Goal: Task Accomplishment & Management: Use online tool/utility

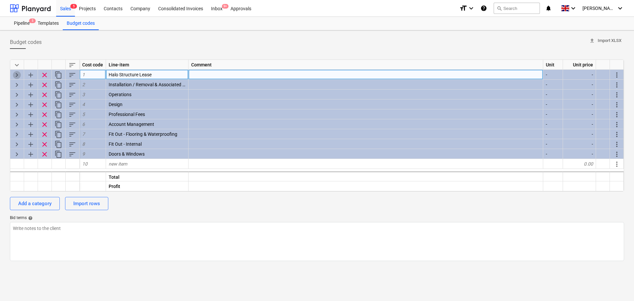
click at [14, 74] on span "keyboard_arrow_right" at bounding box center [17, 75] width 8 height 8
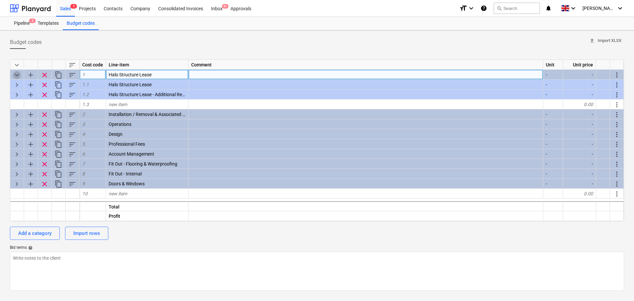
click at [16, 78] on span "keyboard_arrow_down" at bounding box center [17, 75] width 8 height 8
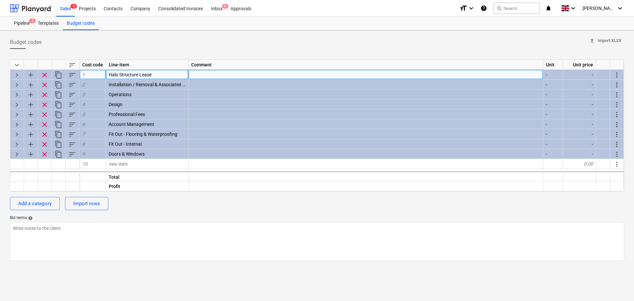
click at [16, 78] on span "keyboard_arrow_right" at bounding box center [17, 75] width 8 height 8
type textarea "x"
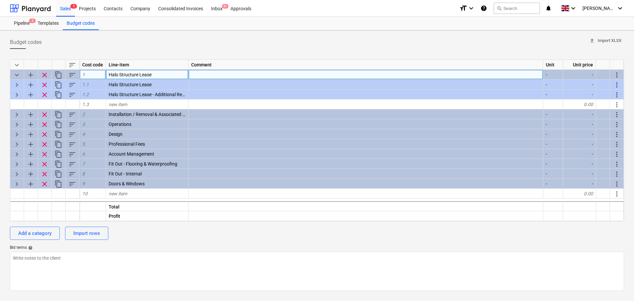
click at [171, 78] on div "Halo Structure Lease" at bounding box center [147, 75] width 83 height 10
click at [166, 74] on input "Halo Structure Lease" at bounding box center [147, 75] width 82 height 10
drag, startPoint x: 164, startPoint y: 74, endPoint x: 139, endPoint y: 70, distance: 24.7
click at [139, 70] on input "Halo Structure Lease" at bounding box center [147, 75] width 82 height 10
type input "Halo Structure"
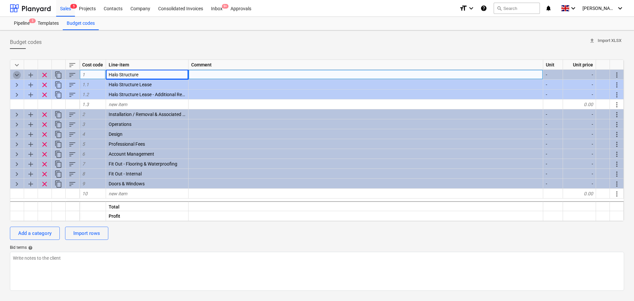
click at [19, 74] on span "keyboard_arrow_down" at bounding box center [17, 75] width 8 height 8
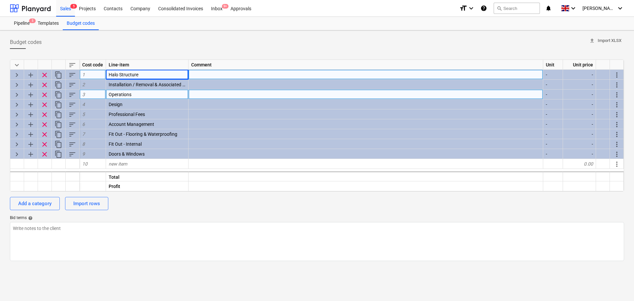
click at [18, 91] on span "keyboard_arrow_right" at bounding box center [17, 95] width 8 height 8
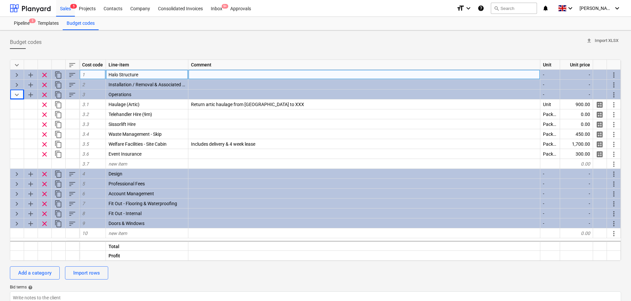
drag, startPoint x: 18, startPoint y: 91, endPoint x: 0, endPoint y: 100, distance: 20.2
click at [0, 100] on div "Budget codes upload Import XLSX keyboard_arrow_down sort Cost code Line-item Co…" at bounding box center [315, 182] width 631 height 305
drag, startPoint x: 2, startPoint y: 100, endPoint x: 0, endPoint y: 110, distance: 10.2
click at [0, 110] on div "Budget codes upload Import XLSX keyboard_arrow_down sort Cost code Line-item Co…" at bounding box center [315, 182] width 631 height 305
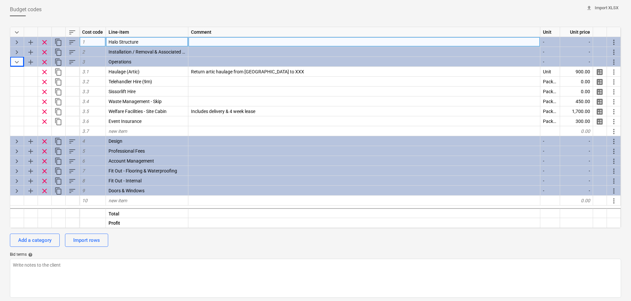
scroll to position [35, 0]
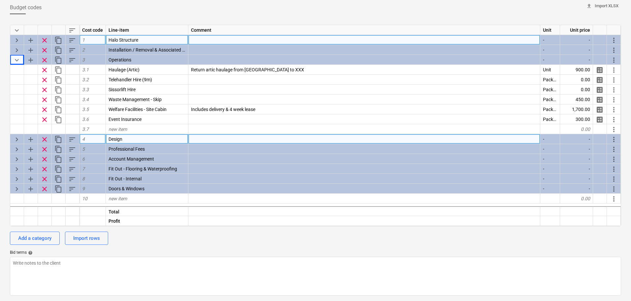
click at [15, 141] on span "keyboard_arrow_right" at bounding box center [17, 139] width 8 height 8
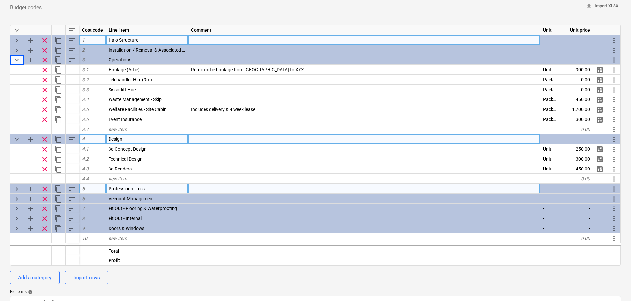
click at [17, 185] on span "keyboard_arrow_right" at bounding box center [17, 189] width 8 height 8
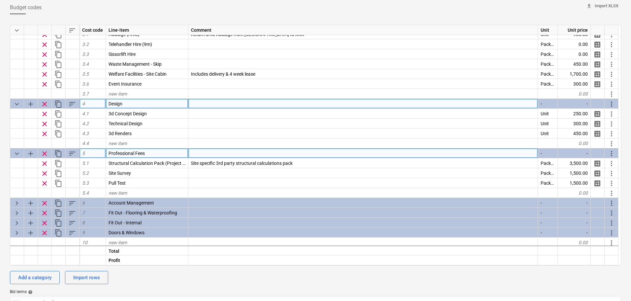
scroll to position [37, 0]
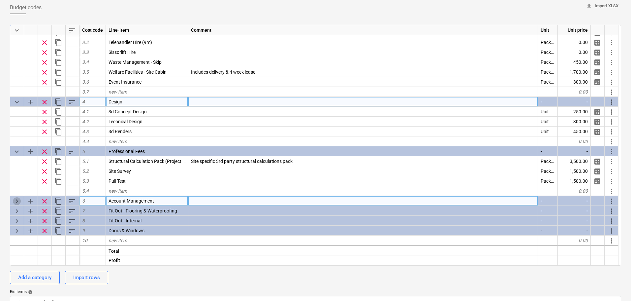
click at [15, 198] on span "keyboard_arrow_right" at bounding box center [17, 201] width 8 height 8
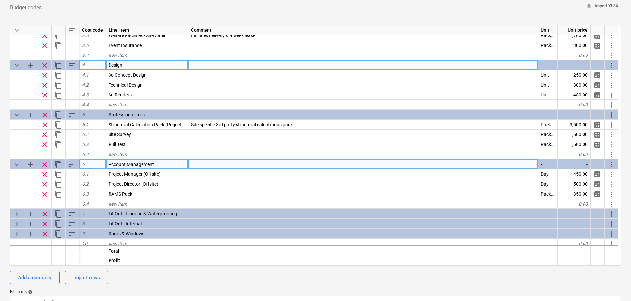
scroll to position [77, 0]
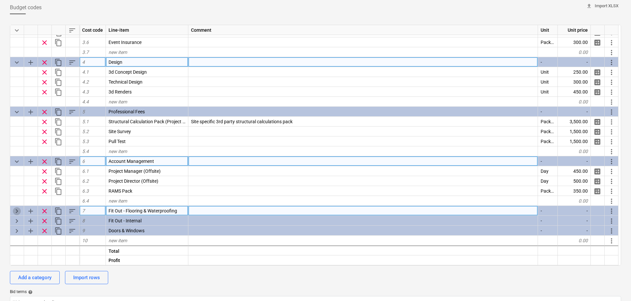
click at [18, 209] on span "keyboard_arrow_right" at bounding box center [17, 211] width 8 height 8
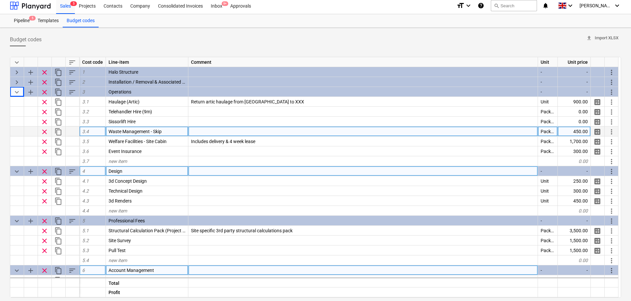
scroll to position [0, 0]
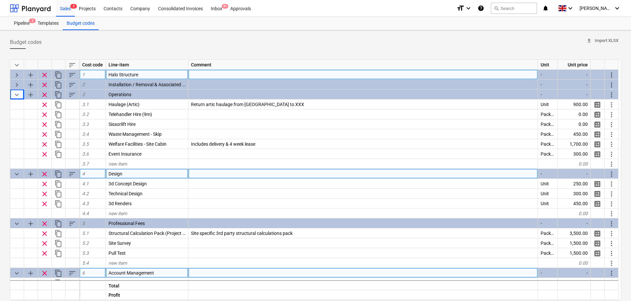
click at [19, 75] on span "keyboard_arrow_right" at bounding box center [17, 75] width 8 height 8
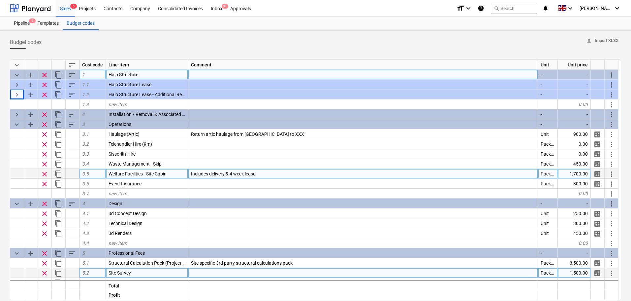
click at [19, 75] on span "keyboard_arrow_down" at bounding box center [17, 75] width 8 height 8
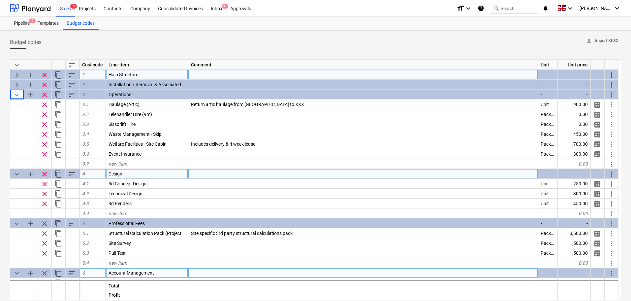
click at [54, 9] on div "Sales 5 Projects Contacts Company Consolidated Invoices Inbox 9+ Approvals form…" at bounding box center [315, 8] width 631 height 17
click at [64, 11] on div "Sales 5" at bounding box center [65, 8] width 19 height 17
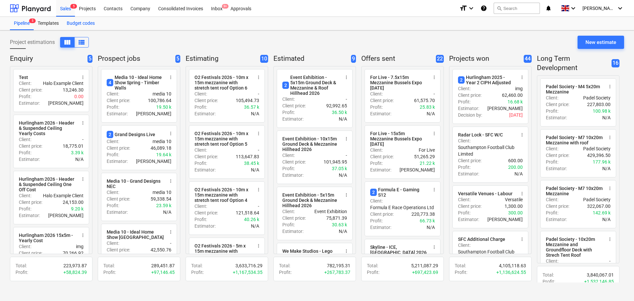
click at [84, 20] on div "Budget codes" at bounding box center [81, 23] width 36 height 13
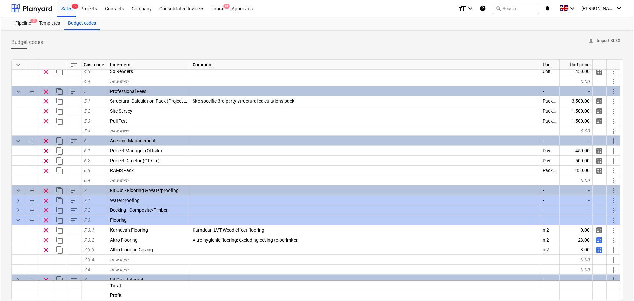
scroll to position [156, 0]
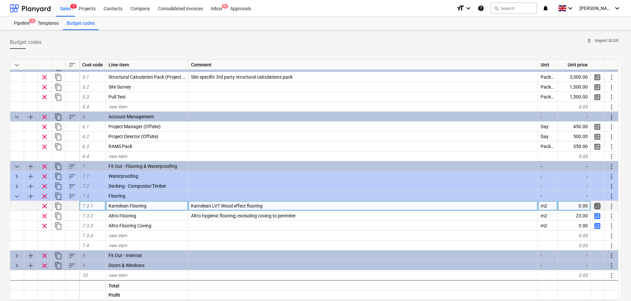
click at [599, 204] on span "calculate" at bounding box center [598, 206] width 8 height 8
type textarea "x"
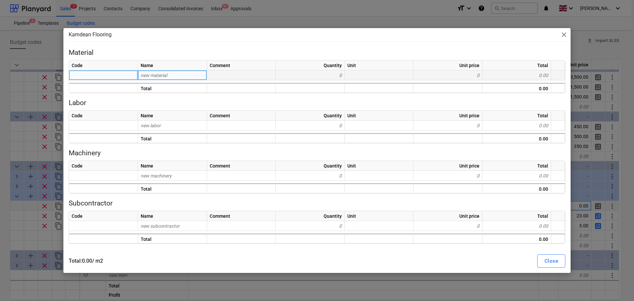
click at [174, 71] on div "new material" at bounding box center [172, 75] width 69 height 10
type input "Karndean"
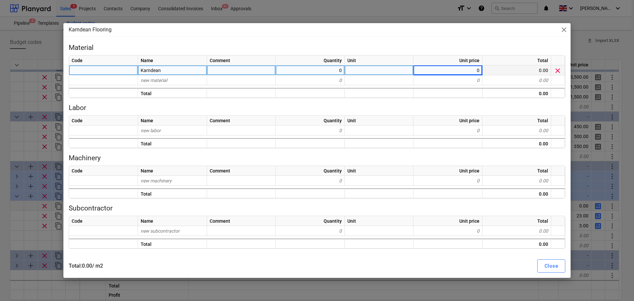
type textarea "x"
type input "m2"
click at [500, 69] on div "0.00" at bounding box center [516, 70] width 69 height 10
type textarea "x"
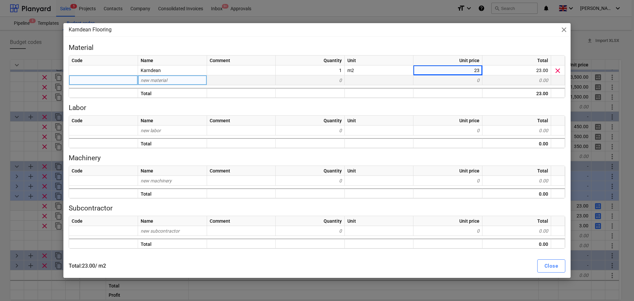
click at [176, 80] on div "new material" at bounding box center [172, 80] width 69 height 10
type input "Tacki"
type input "f"
type input "Tackifier"
type textarea "x"
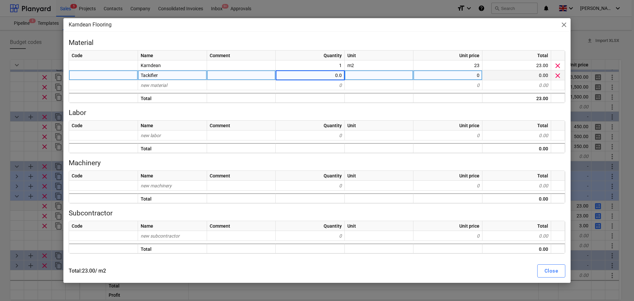
type input "0.01"
type textarea "x"
type input "KG"
type textarea "x"
type input "27.88"
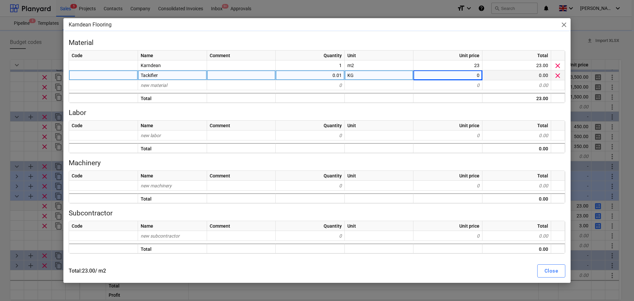
type textarea "x"
click at [257, 79] on div at bounding box center [241, 75] width 69 height 10
type input "5Kg provides 100m2 of coverage"
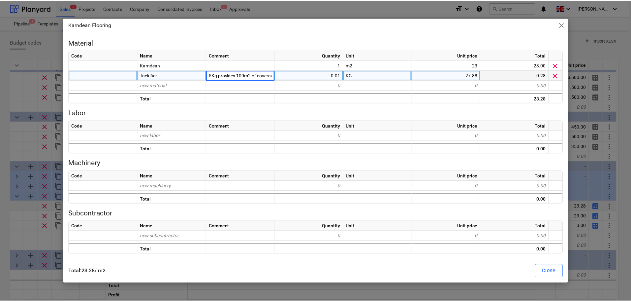
scroll to position [0, 4]
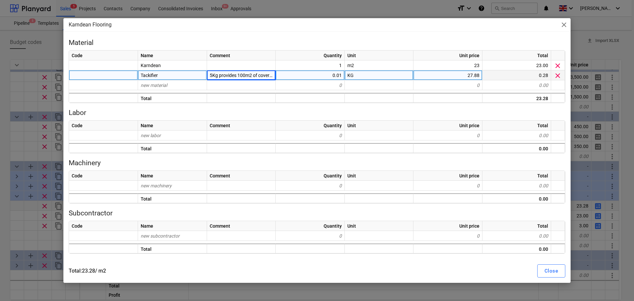
click at [1, 44] on div "Karndean Flooring close Material Code Name Comment Quantity Unit Unit price Tot…" at bounding box center [317, 150] width 634 height 301
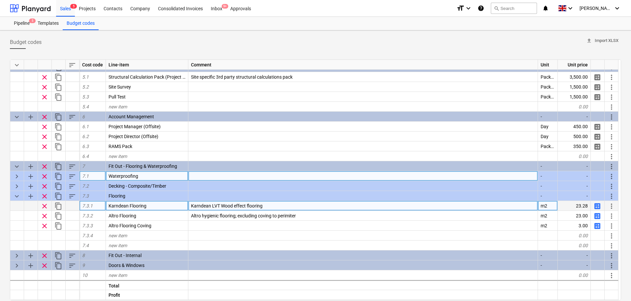
click at [16, 177] on span "keyboard_arrow_right" at bounding box center [17, 176] width 8 height 8
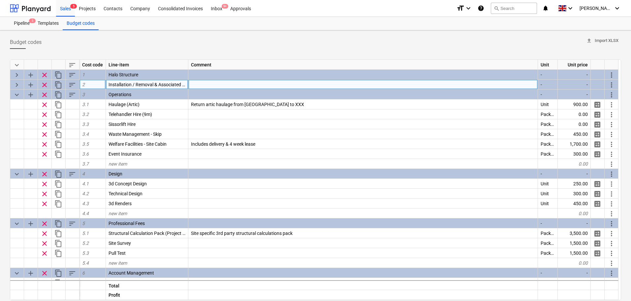
click at [14, 84] on span "keyboard_arrow_right" at bounding box center [17, 85] width 8 height 8
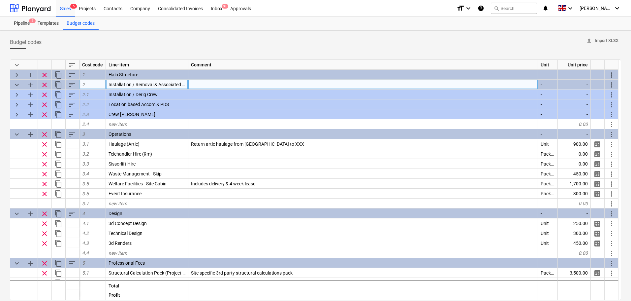
click at [14, 84] on span "keyboard_arrow_down" at bounding box center [17, 85] width 8 height 8
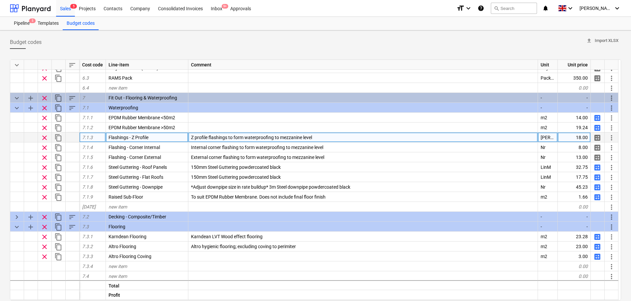
scroll to position [255, 0]
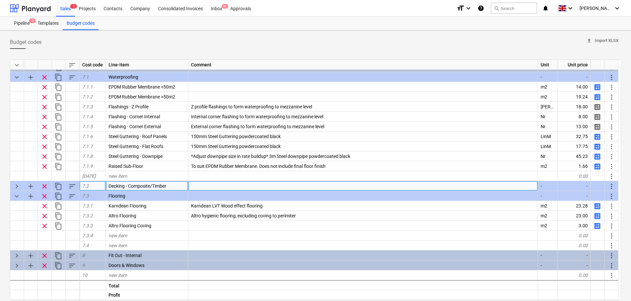
click at [15, 186] on span "keyboard_arrow_right" at bounding box center [17, 186] width 8 height 8
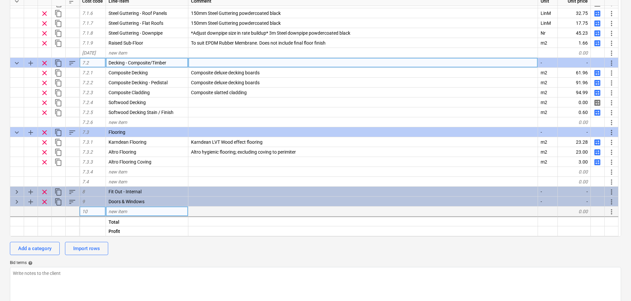
scroll to position [66, 0]
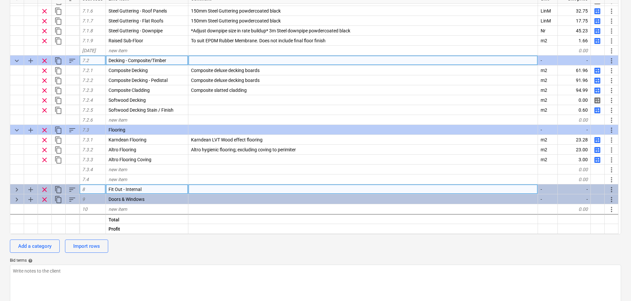
click at [17, 188] on span "keyboard_arrow_right" at bounding box center [17, 189] width 8 height 8
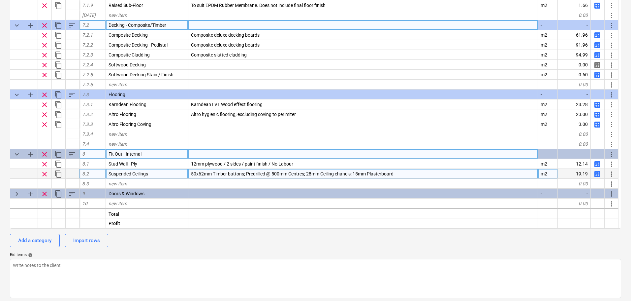
scroll to position [74, 0]
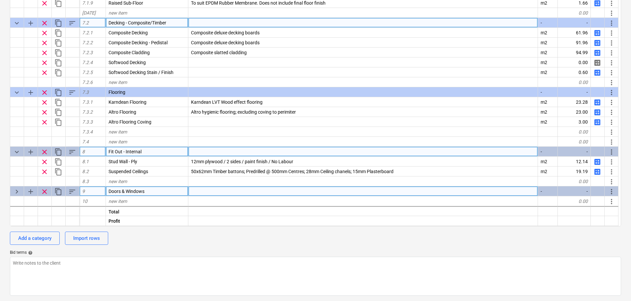
click at [17, 192] on span "keyboard_arrow_right" at bounding box center [17, 191] width 8 height 8
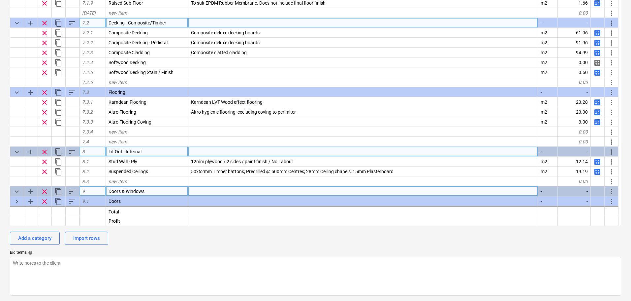
scroll to position [374, 0]
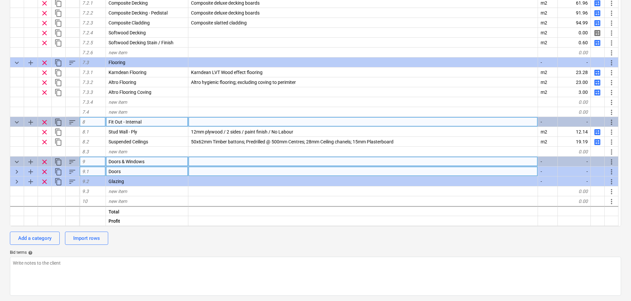
click at [18, 170] on span "keyboard_arrow_right" at bounding box center [17, 172] width 8 height 8
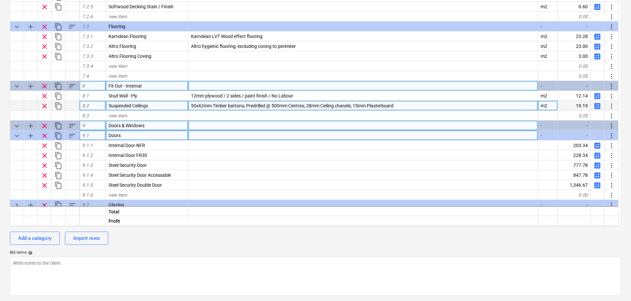
scroll to position [367, 0]
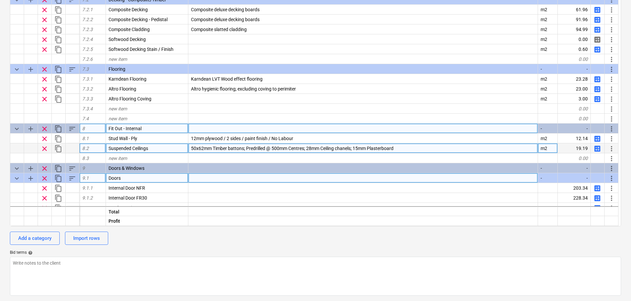
click at [16, 166] on span "keyboard_arrow_down" at bounding box center [17, 168] width 8 height 8
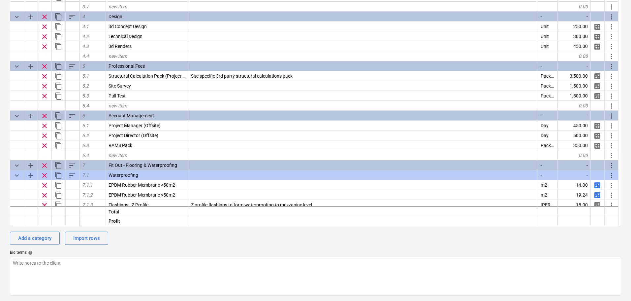
scroll to position [80, 0]
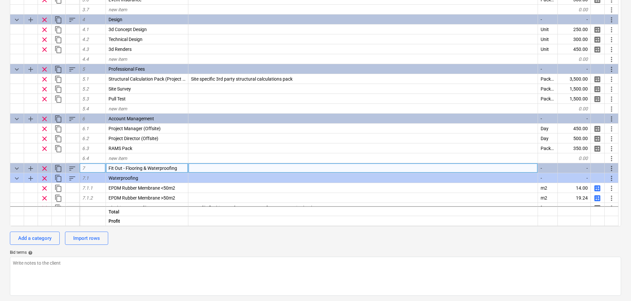
click at [16, 168] on span "keyboard_arrow_down" at bounding box center [17, 168] width 8 height 8
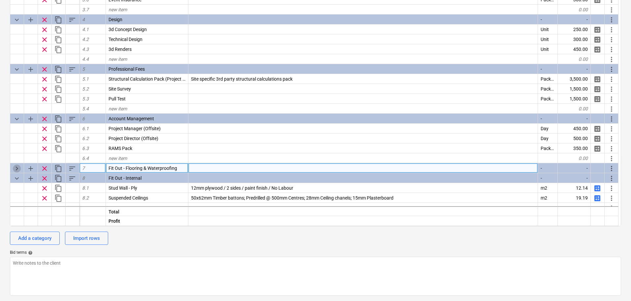
click at [16, 168] on span "keyboard_arrow_right" at bounding box center [17, 168] width 8 height 8
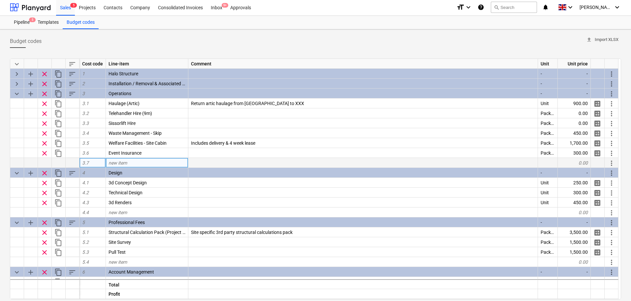
scroll to position [0, 0]
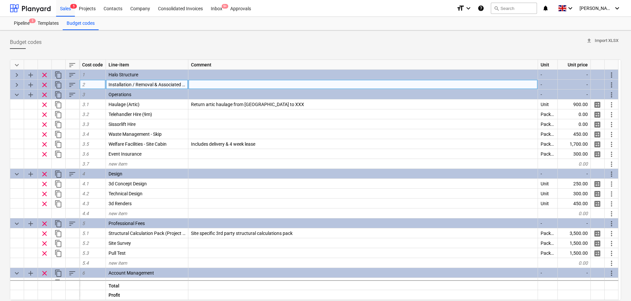
click at [16, 83] on span "keyboard_arrow_right" at bounding box center [17, 85] width 8 height 8
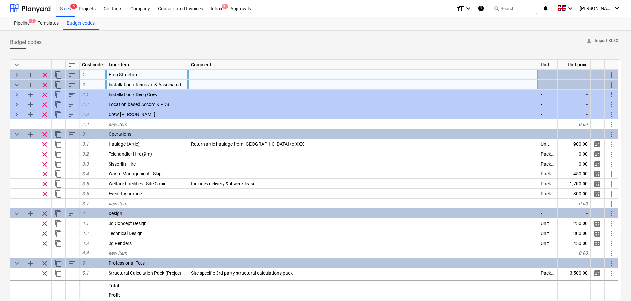
click at [16, 75] on span "keyboard_arrow_right" at bounding box center [17, 75] width 8 height 8
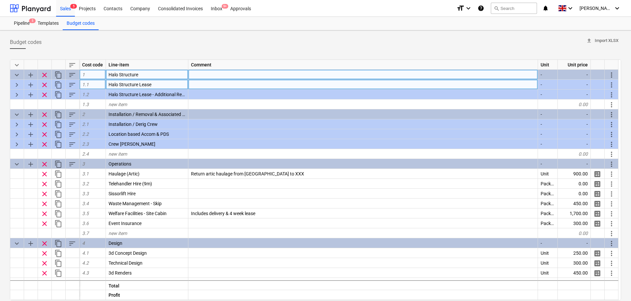
click at [16, 77] on span "keyboard_arrow_down" at bounding box center [17, 75] width 8 height 8
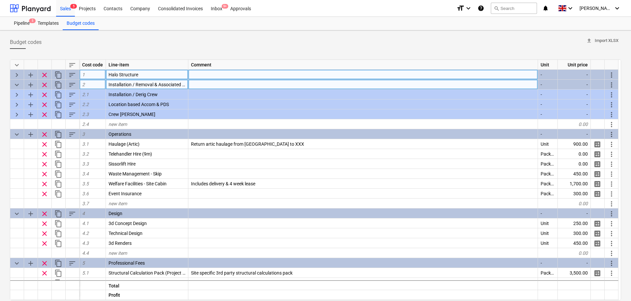
click at [17, 82] on span "keyboard_arrow_down" at bounding box center [17, 85] width 8 height 8
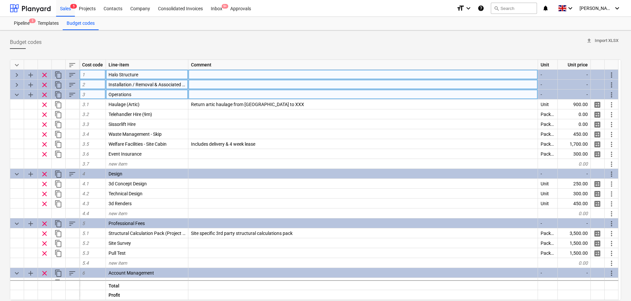
click at [17, 94] on span "keyboard_arrow_down" at bounding box center [17, 95] width 8 height 8
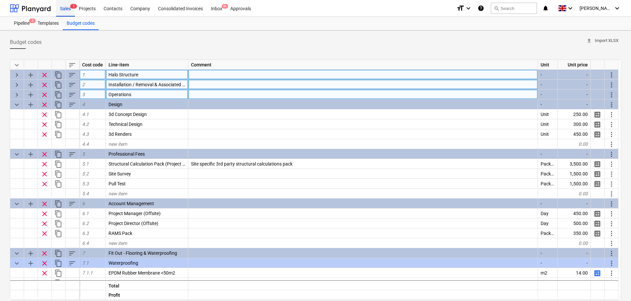
click at [62, 10] on div "Sales 5" at bounding box center [65, 8] width 19 height 17
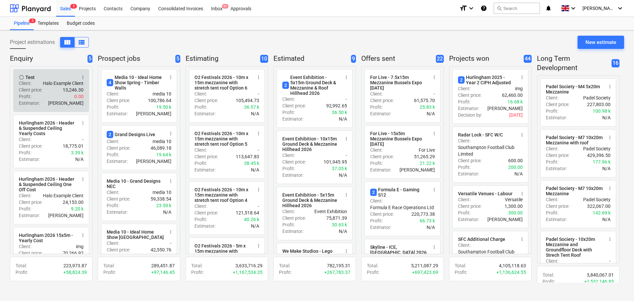
drag, startPoint x: 62, startPoint y: 15, endPoint x: 52, endPoint y: 93, distance: 78.5
click at [52, 93] on div "Client price : 13,246.30" at bounding box center [51, 89] width 65 height 7
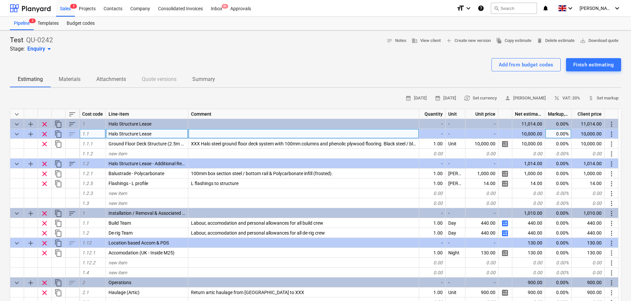
click at [44, 134] on span "clear" at bounding box center [45, 134] width 8 height 8
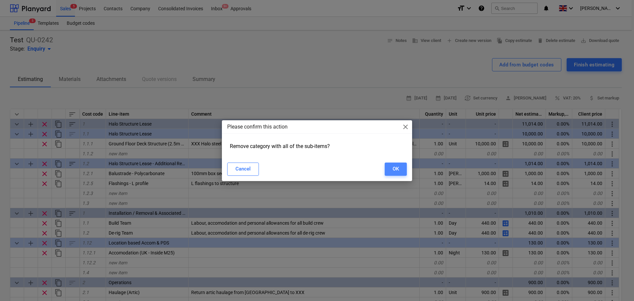
click at [400, 167] on button "OK" at bounding box center [396, 168] width 22 height 13
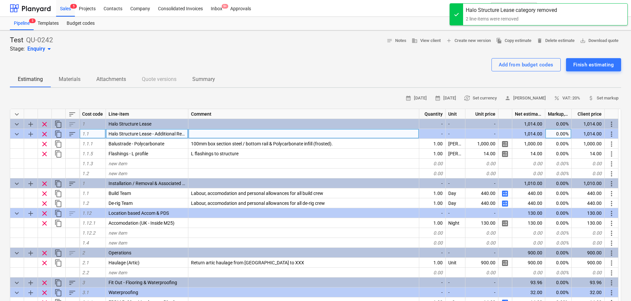
click at [44, 134] on span "clear" at bounding box center [45, 134] width 8 height 8
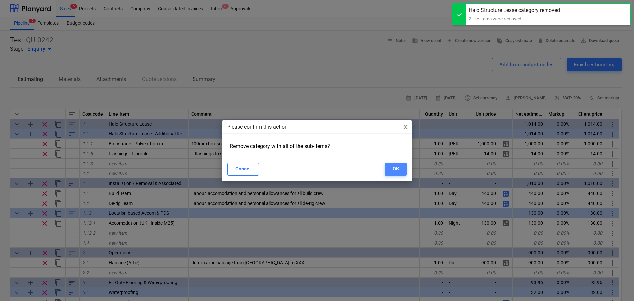
drag, startPoint x: 396, startPoint y: 166, endPoint x: 249, endPoint y: 150, distance: 148.8
click at [396, 166] on div "OK" at bounding box center [395, 168] width 6 height 9
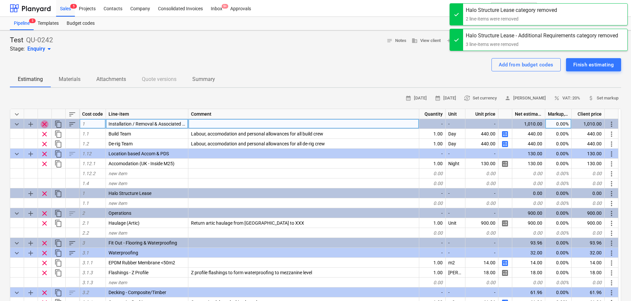
click at [44, 125] on span "clear" at bounding box center [45, 124] width 8 height 8
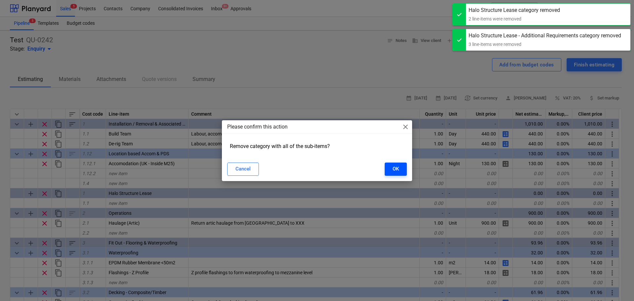
click at [392, 167] on div "OK" at bounding box center [395, 168] width 6 height 9
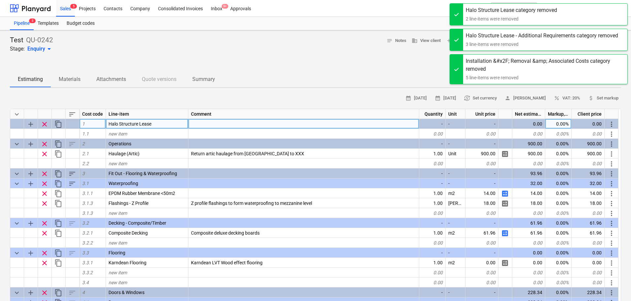
click at [47, 125] on span "clear" at bounding box center [45, 124] width 8 height 8
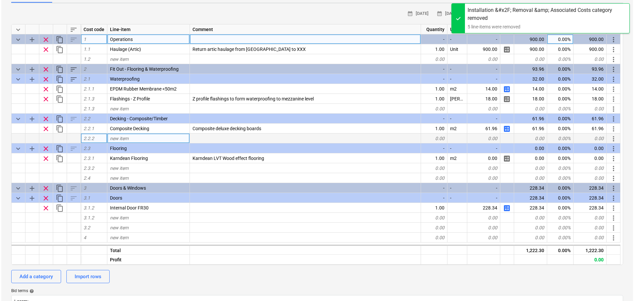
scroll to position [99, 0]
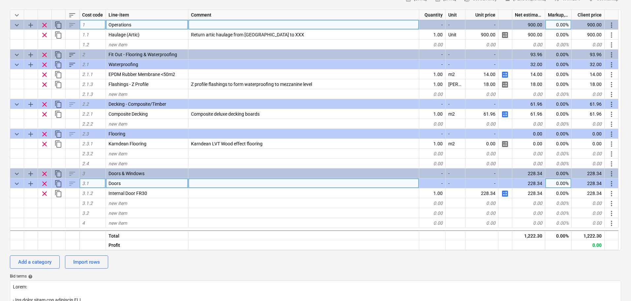
click at [20, 183] on span "keyboard_arrow_down" at bounding box center [17, 184] width 8 height 8
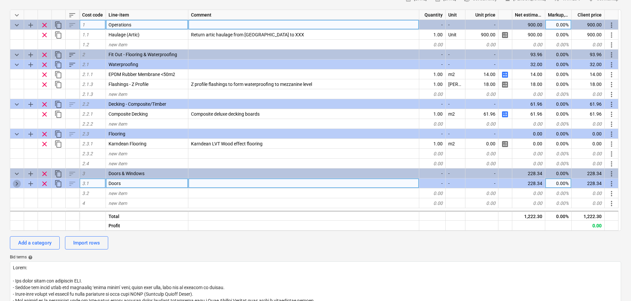
click at [20, 183] on span "keyboard_arrow_right" at bounding box center [17, 184] width 8 height 8
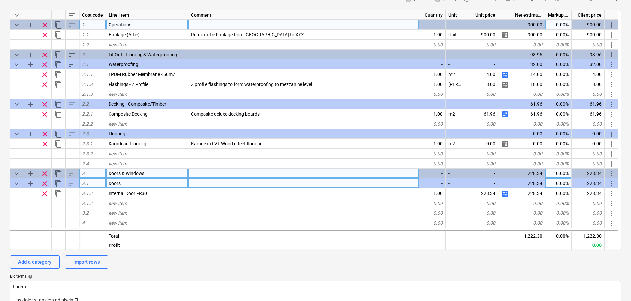
click at [48, 172] on span "clear" at bounding box center [45, 174] width 8 height 8
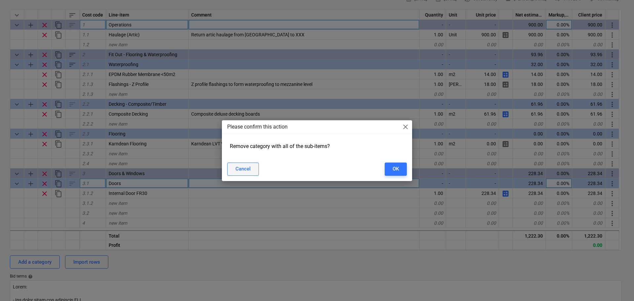
click at [238, 171] on div "Cancel" at bounding box center [242, 168] width 15 height 9
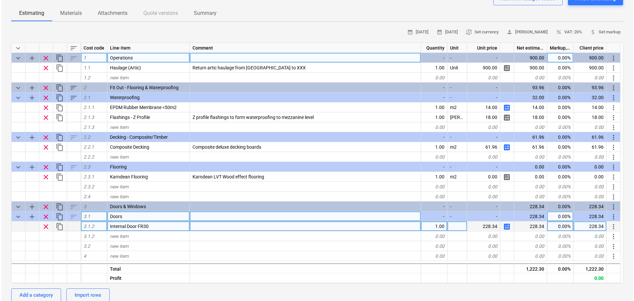
scroll to position [0, 0]
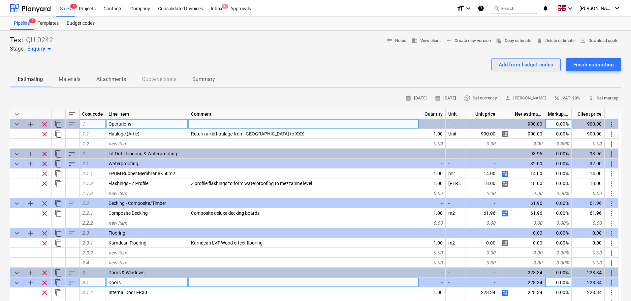
click at [516, 66] on div "Add from budget codes" at bounding box center [526, 64] width 55 height 9
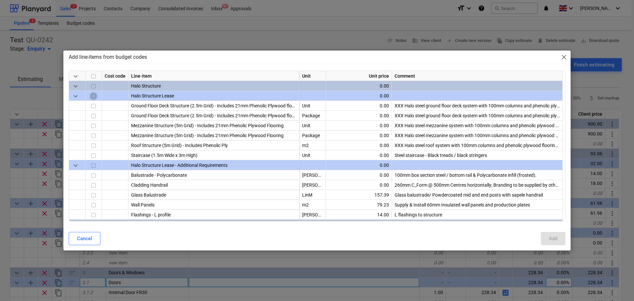
click at [92, 96] on input "checkbox" at bounding box center [93, 96] width 8 height 8
click at [95, 95] on input "checkbox" at bounding box center [93, 96] width 8 height 8
click at [92, 107] on input "checkbox" at bounding box center [93, 106] width 8 height 8
click at [93, 176] on input "checkbox" at bounding box center [93, 176] width 8 height 8
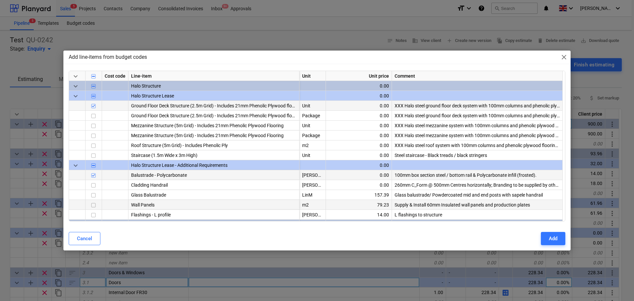
click at [94, 206] on input "checkbox" at bounding box center [93, 205] width 8 height 8
click at [546, 238] on button "Add" at bounding box center [553, 238] width 24 height 13
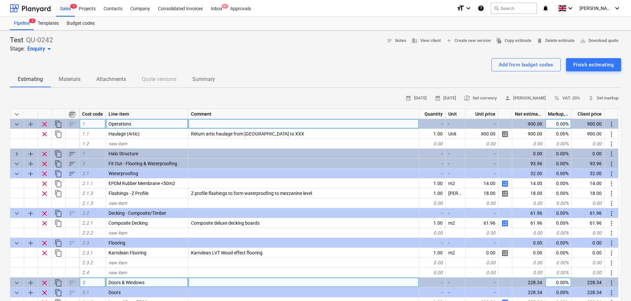
click at [73, 112] on span "sort" at bounding box center [72, 114] width 8 height 8
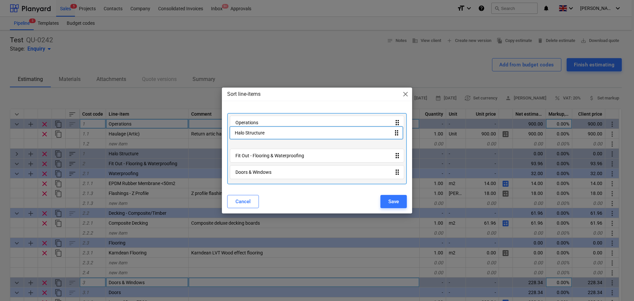
drag, startPoint x: 266, startPoint y: 138, endPoint x: 263, endPoint y: 118, distance: 19.9
click at [263, 118] on div "Operations drag_indicator Halo Structure drag_indicator Fit Out - Flooring & Wa…" at bounding box center [317, 148] width 180 height 71
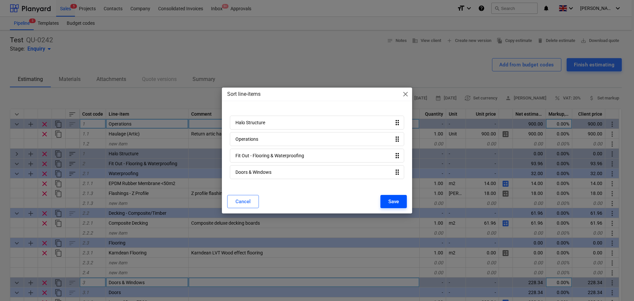
drag, startPoint x: 397, startPoint y: 200, endPoint x: 523, endPoint y: 80, distance: 173.9
click at [397, 200] on div "Save" at bounding box center [393, 201] width 11 height 9
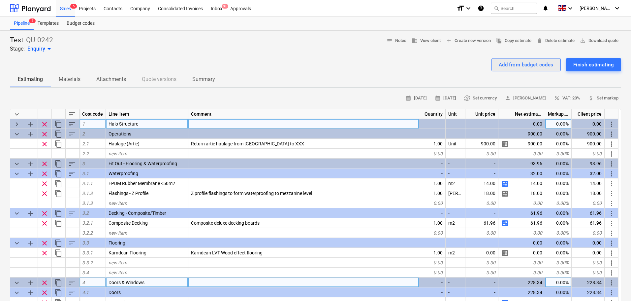
click at [528, 63] on div "Add from budget codes" at bounding box center [526, 64] width 55 height 9
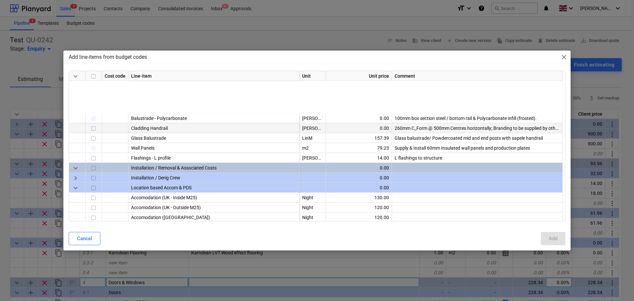
scroll to position [132, 0]
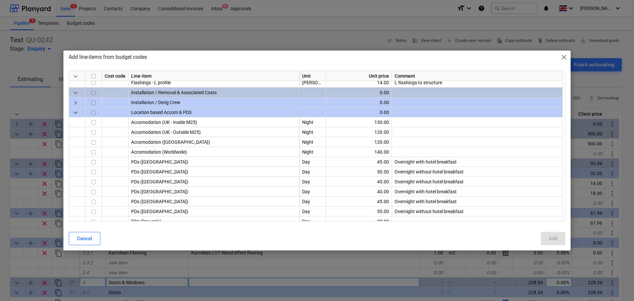
click at [72, 100] on span "keyboard_arrow_right" at bounding box center [76, 103] width 8 height 8
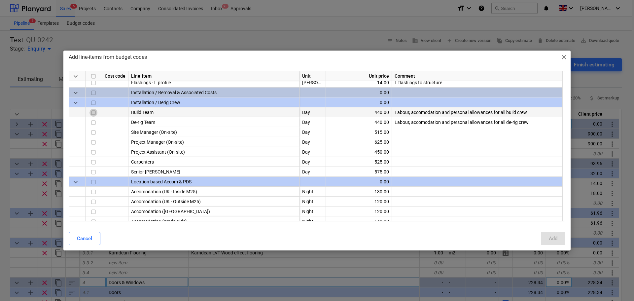
click at [95, 113] on input "checkbox" at bounding box center [93, 113] width 8 height 8
click at [95, 124] on input "checkbox" at bounding box center [93, 123] width 8 height 8
click at [93, 133] on input "checkbox" at bounding box center [93, 133] width 8 height 8
click at [93, 140] on input "checkbox" at bounding box center [93, 143] width 8 height 8
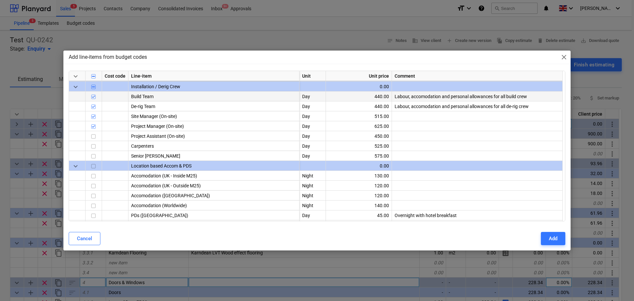
scroll to position [165, 0]
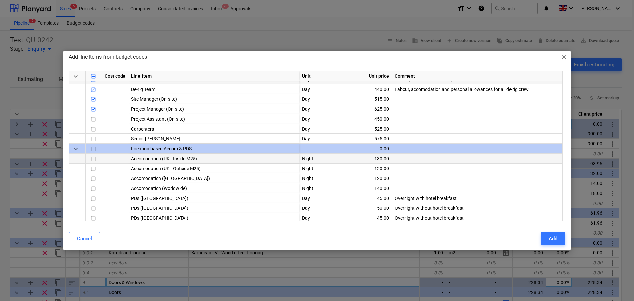
click at [92, 160] on input "checkbox" at bounding box center [93, 159] width 8 height 8
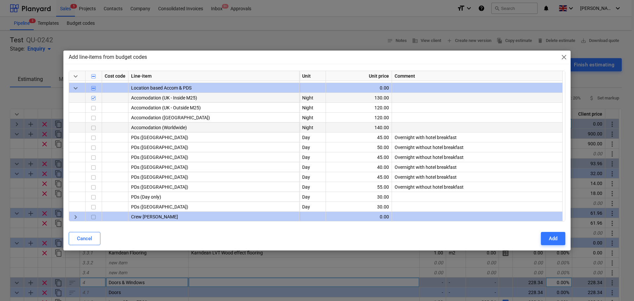
scroll to position [264, 0]
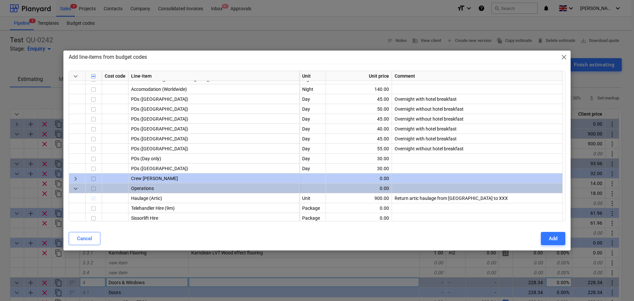
click at [73, 178] on span "keyboard_arrow_right" at bounding box center [76, 179] width 8 height 8
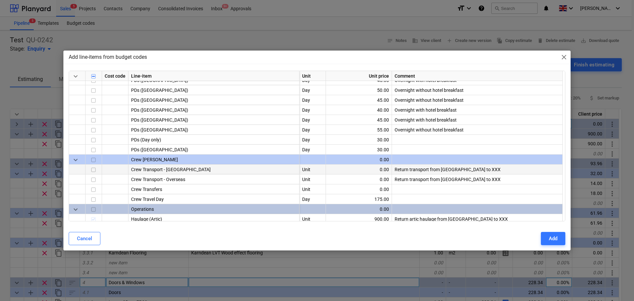
scroll to position [297, 0]
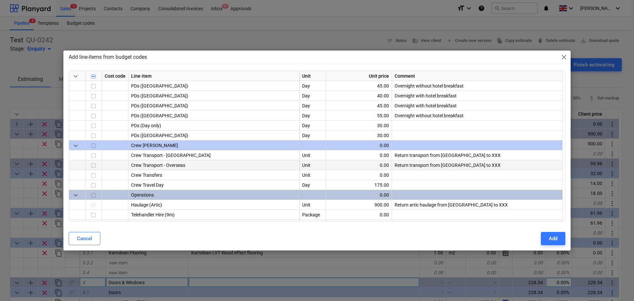
click at [92, 164] on input "checkbox" at bounding box center [93, 166] width 8 height 8
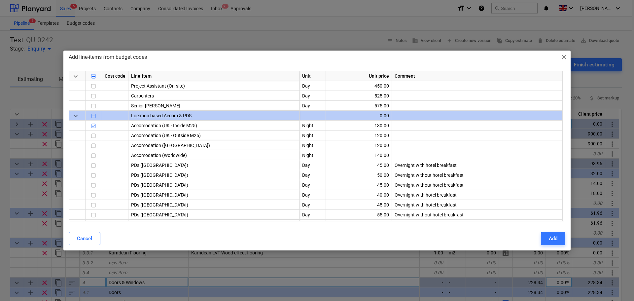
scroll to position [165, 0]
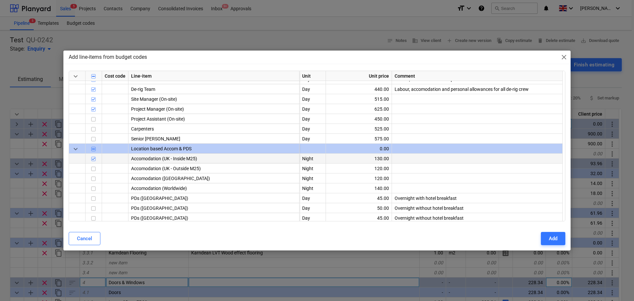
click at [94, 158] on input "checkbox" at bounding box center [93, 159] width 8 height 8
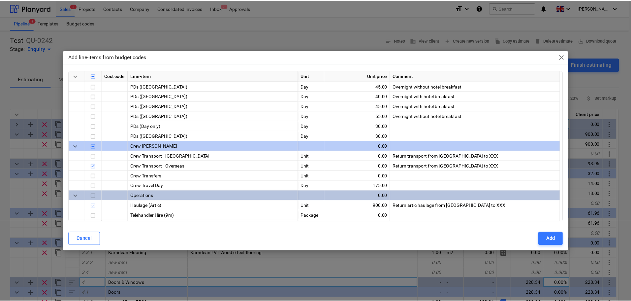
scroll to position [297, 0]
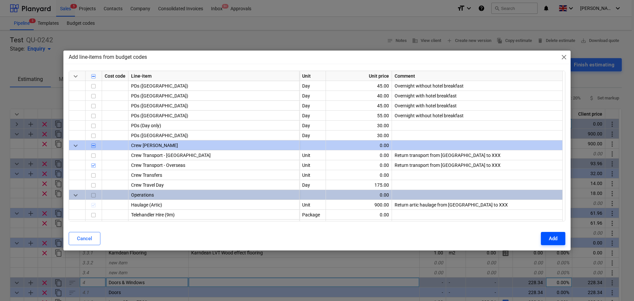
click at [554, 238] on div "Add" at bounding box center [553, 238] width 9 height 9
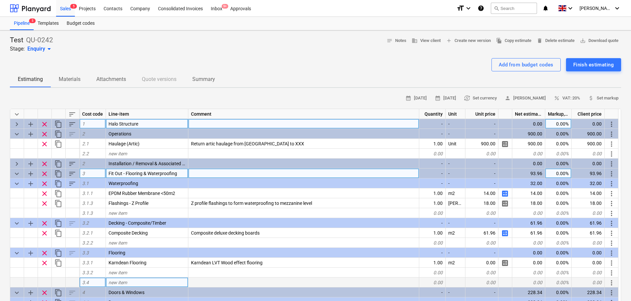
click at [17, 173] on span "keyboard_arrow_down" at bounding box center [17, 174] width 8 height 8
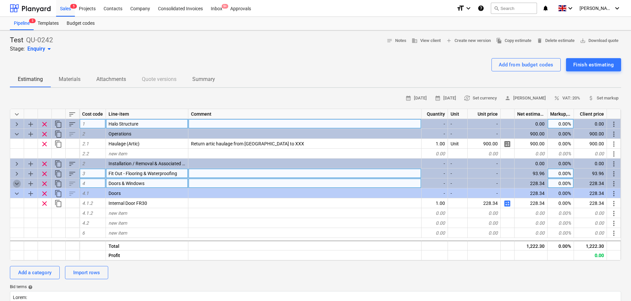
click at [16, 183] on span "keyboard_arrow_down" at bounding box center [17, 184] width 8 height 8
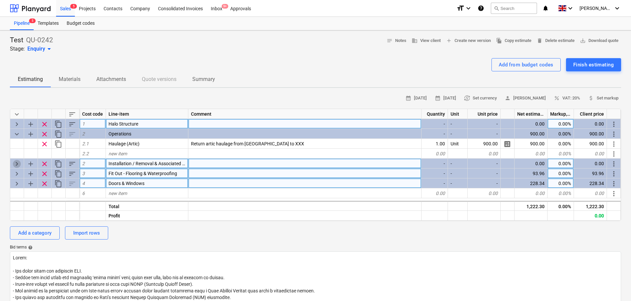
click at [17, 162] on span "keyboard_arrow_right" at bounding box center [17, 164] width 8 height 8
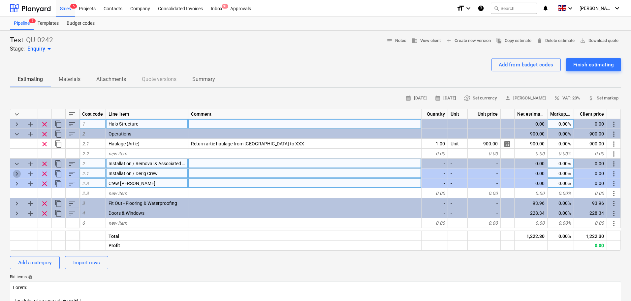
click at [17, 175] on span "keyboard_arrow_right" at bounding box center [17, 174] width 8 height 8
type textarea "x"
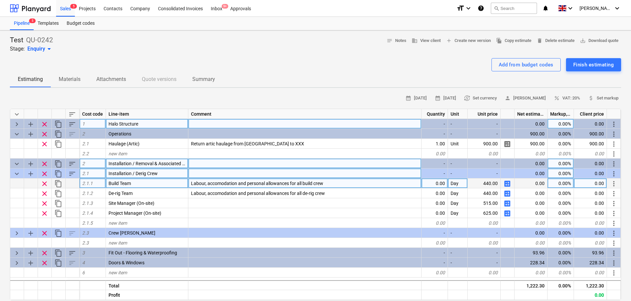
click at [442, 183] on div "0.00" at bounding box center [435, 183] width 26 height 10
type input "1"
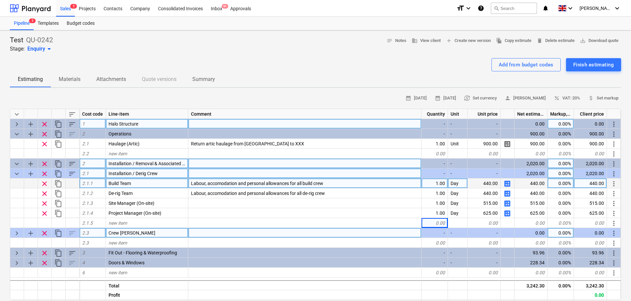
click at [18, 233] on span "keyboard_arrow_right" at bounding box center [17, 233] width 8 height 8
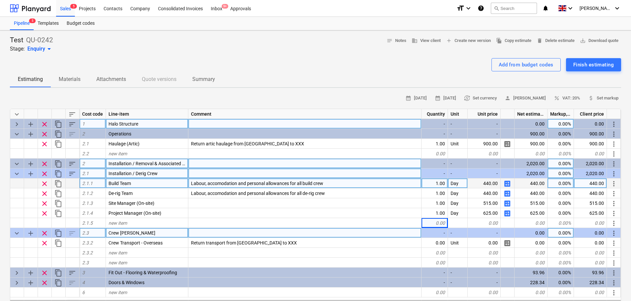
scroll to position [99, 0]
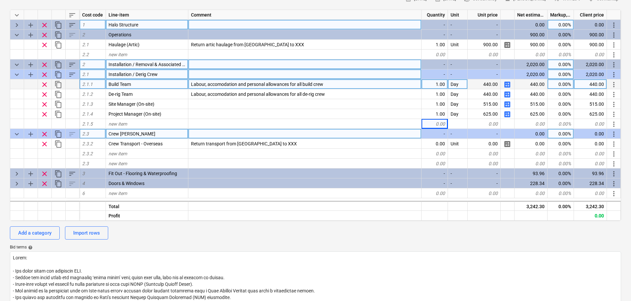
click at [446, 138] on div "-" at bounding box center [435, 134] width 26 height 10
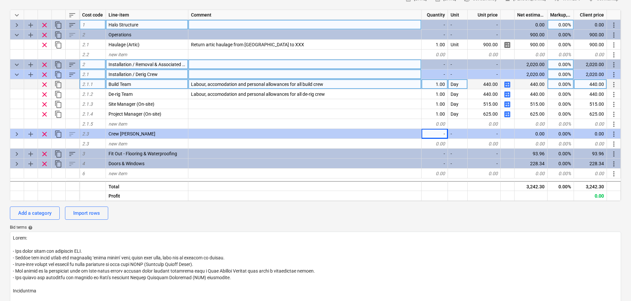
click at [16, 135] on span "keyboard_arrow_right" at bounding box center [17, 134] width 8 height 8
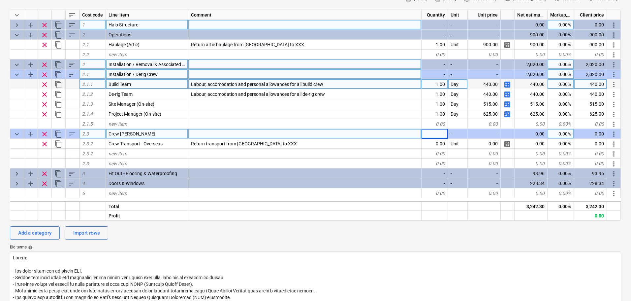
click at [441, 138] on div "-" at bounding box center [435, 134] width 26 height 10
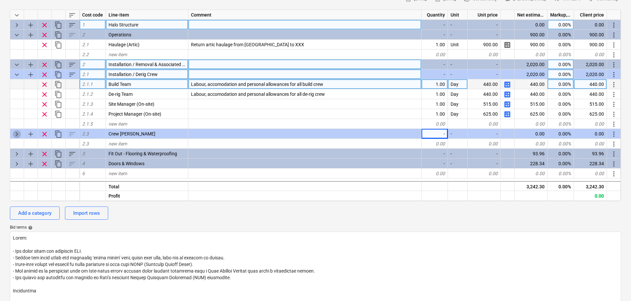
click at [16, 134] on span "keyboard_arrow_right" at bounding box center [17, 134] width 8 height 8
type textarea "x"
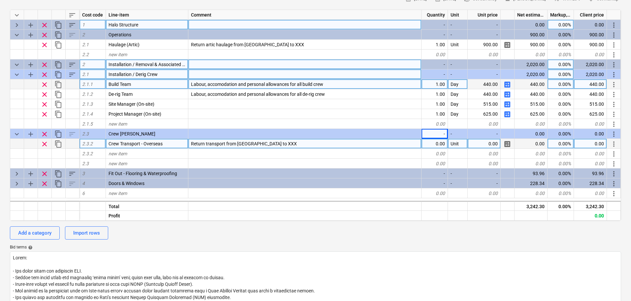
click at [432, 149] on div "0.00" at bounding box center [435, 144] width 26 height 10
type input "1"
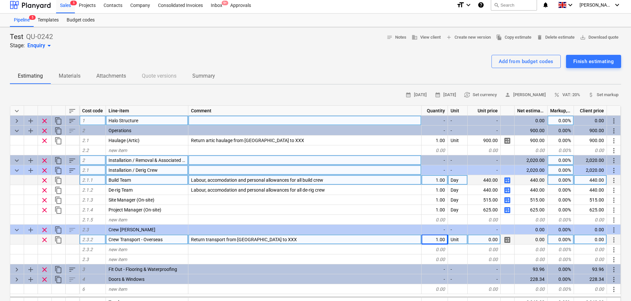
scroll to position [0, 0]
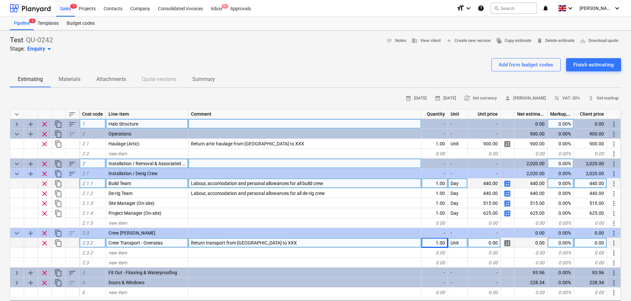
click at [18, 124] on span "keyboard_arrow_right" at bounding box center [17, 124] width 8 height 8
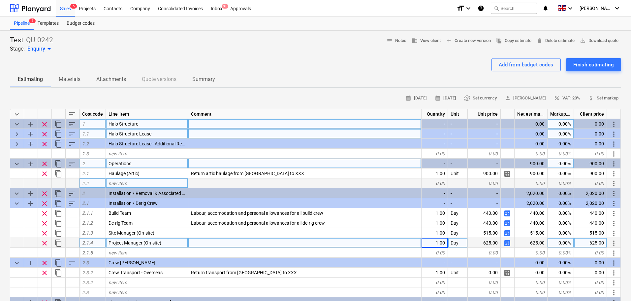
click at [16, 135] on span "keyboard_arrow_right" at bounding box center [17, 134] width 8 height 8
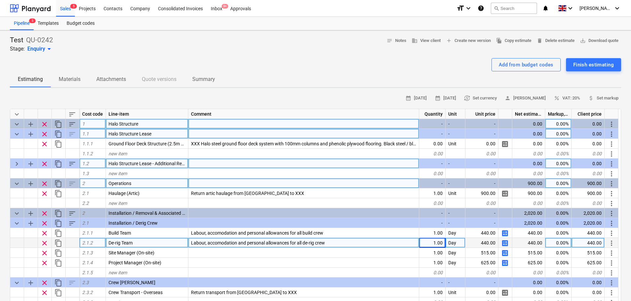
click at [17, 163] on span "keyboard_arrow_right" at bounding box center [17, 164] width 8 height 8
type textarea "x"
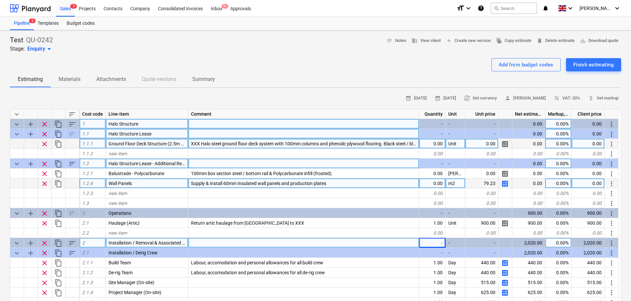
click at [426, 144] on div "0.00" at bounding box center [432, 144] width 26 height 10
type input "1"
type textarea "x"
type input "10000"
type textarea "x"
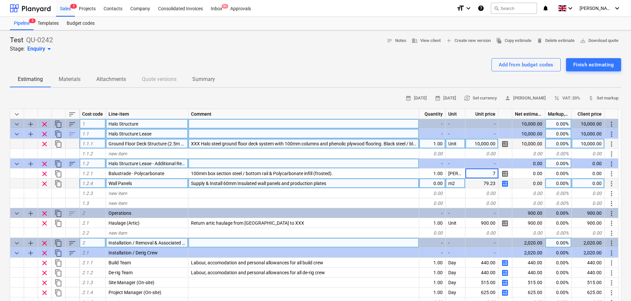
type input "70"
type textarea "x"
type input "10"
type textarea "x"
click at [582, 44] on span "save_alt" at bounding box center [583, 41] width 6 height 6
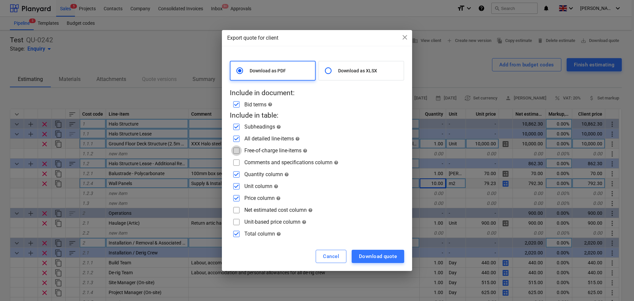
click at [236, 153] on input "checkbox" at bounding box center [236, 150] width 11 height 11
checkbox input "true"
click at [236, 166] on input "checkbox" at bounding box center [236, 162] width 11 height 11
checkbox input "true"
click at [238, 174] on input "checkbox" at bounding box center [236, 174] width 11 height 11
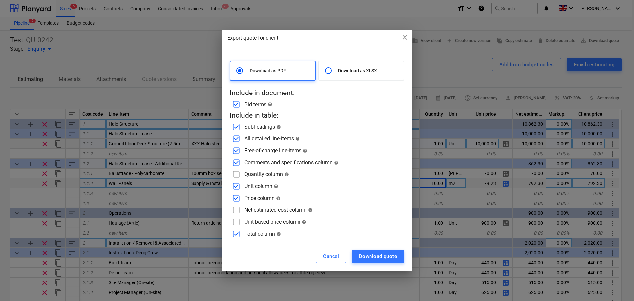
click at [237, 176] on input "checkbox" at bounding box center [236, 174] width 11 height 11
checkbox input "true"
click at [238, 184] on input "checkbox" at bounding box center [236, 186] width 11 height 11
checkbox input "false"
click at [238, 194] on input "checkbox" at bounding box center [236, 198] width 11 height 11
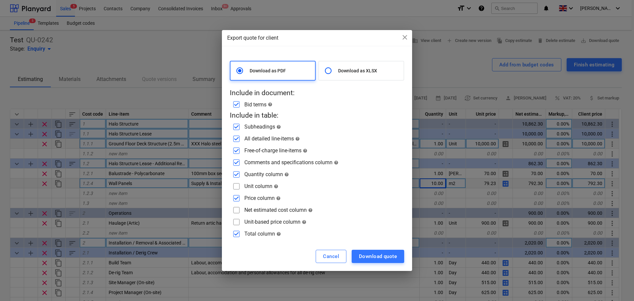
checkbox input "false"
click at [236, 173] on input "checkbox" at bounding box center [236, 174] width 11 height 11
click at [236, 174] on input "checkbox" at bounding box center [236, 174] width 11 height 11
checkbox input "true"
click at [237, 186] on input "checkbox" at bounding box center [236, 186] width 11 height 11
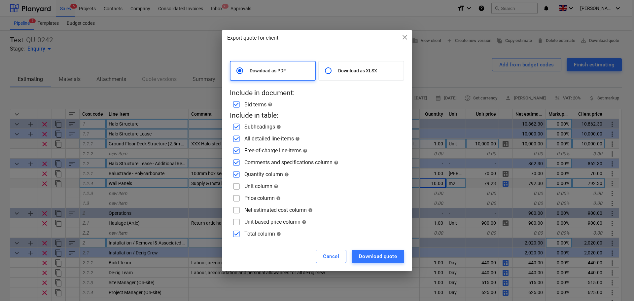
checkbox input "true"
click at [238, 197] on input "checkbox" at bounding box center [236, 198] width 11 height 11
checkbox input "true"
click at [376, 252] on div "Download quote" at bounding box center [378, 256] width 38 height 9
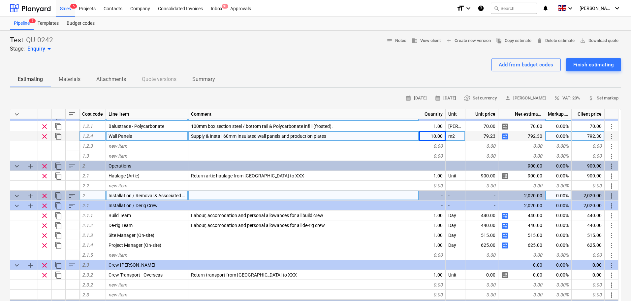
scroll to position [66, 0]
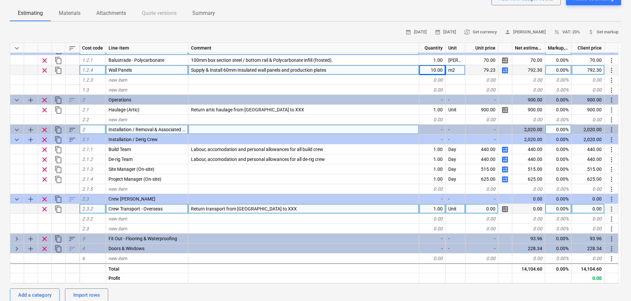
click at [485, 212] on div "0.00" at bounding box center [482, 209] width 33 height 10
type input "500"
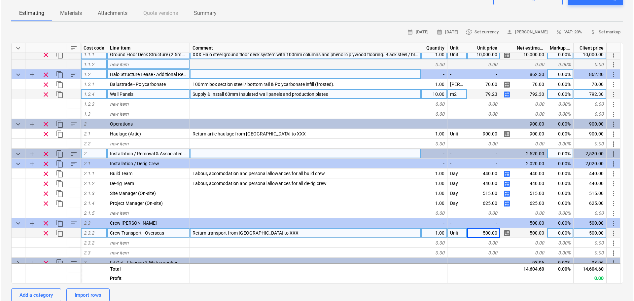
scroll to position [0, 0]
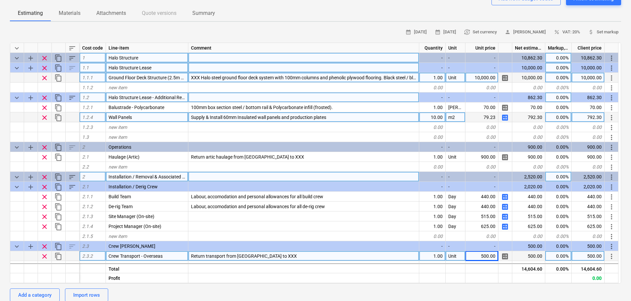
click at [523, 6] on div "Estimating Materials Attachments Quote versions Summary" at bounding box center [316, 13] width 612 height 16
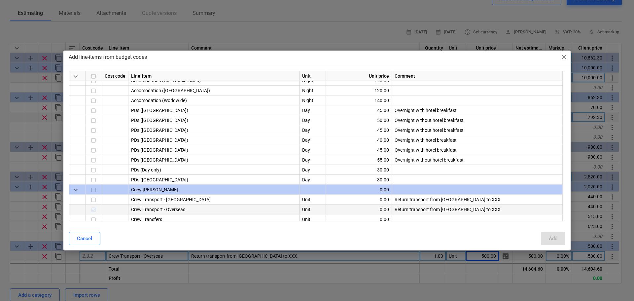
scroll to position [297, 0]
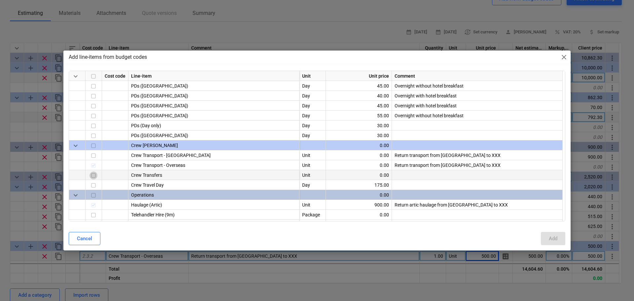
click at [93, 175] on input "checkbox" at bounding box center [93, 176] width 8 height 8
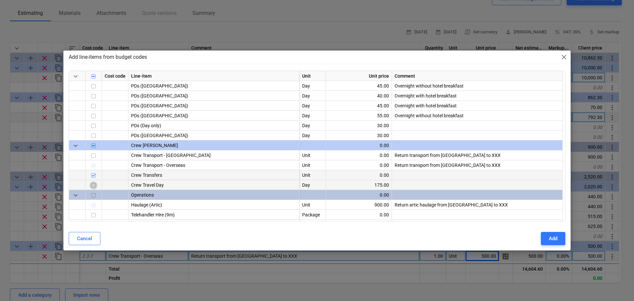
click at [94, 183] on input "checkbox" at bounding box center [93, 186] width 8 height 8
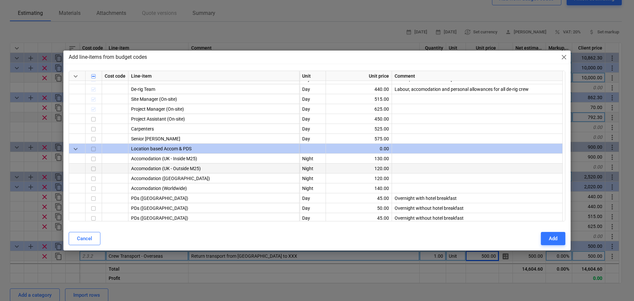
scroll to position [198, 0]
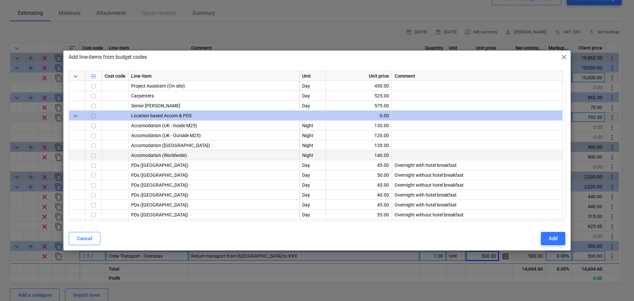
click at [88, 155] on div at bounding box center [93, 155] width 17 height 10
click at [96, 158] on input "checkbox" at bounding box center [93, 156] width 8 height 8
click at [542, 234] on button "Add" at bounding box center [553, 238] width 24 height 13
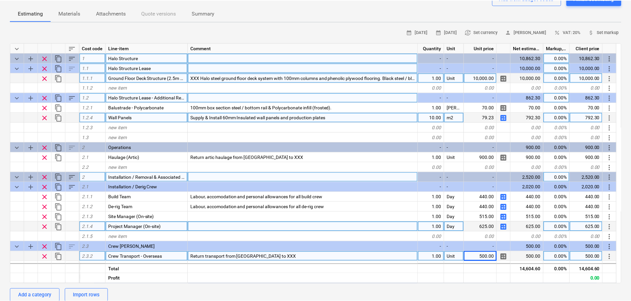
scroll to position [58, 0]
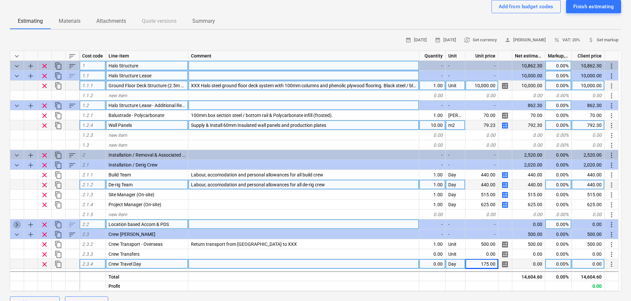
click at [18, 225] on span "keyboard_arrow_right" at bounding box center [17, 224] width 8 height 8
type textarea "x"
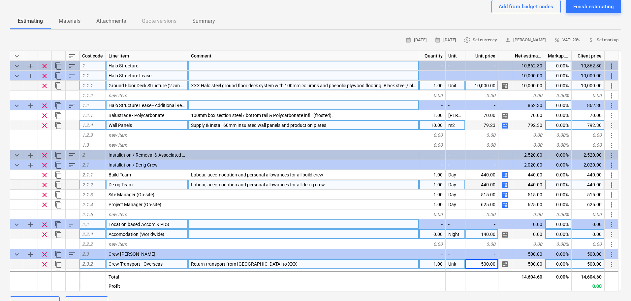
click at [428, 235] on div "0.00" at bounding box center [432, 234] width 26 height 10
type input "4"
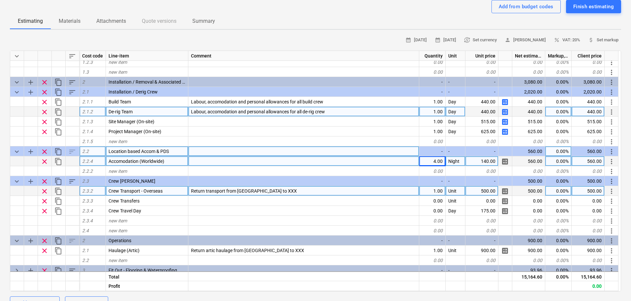
scroll to position [31, 0]
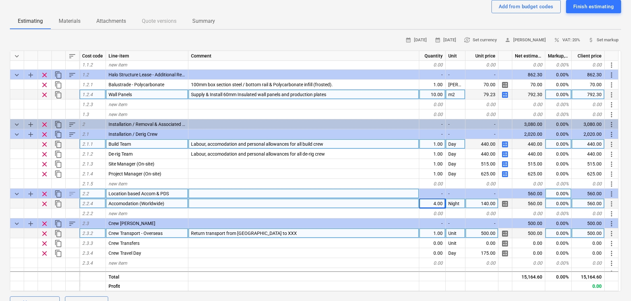
click at [506, 144] on span "calculate" at bounding box center [505, 144] width 8 height 8
type textarea "x"
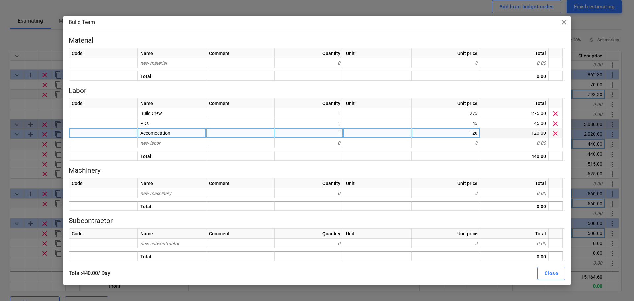
click at [318, 133] on div "1" at bounding box center [309, 133] width 69 height 10
type input "0"
click at [531, 271] on div "Total : 320.00 / Day Close" at bounding box center [317, 272] width 496 height 13
click at [541, 273] on button "Close" at bounding box center [551, 272] width 28 height 13
type textarea "x"
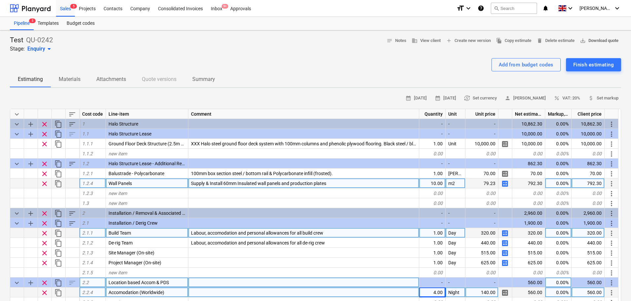
click at [580, 39] on span "save_alt" at bounding box center [583, 41] width 6 height 6
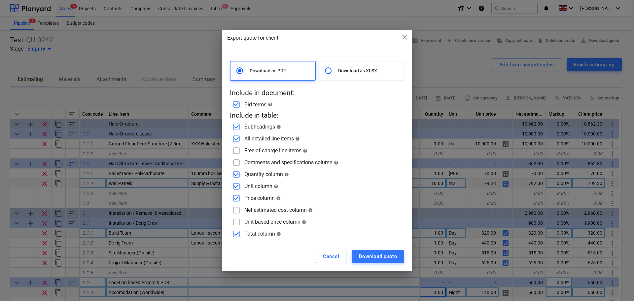
click at [237, 162] on input "checkbox" at bounding box center [236, 162] width 11 height 11
checkbox input "true"
click at [237, 150] on input "checkbox" at bounding box center [236, 150] width 11 height 11
checkbox input "true"
click at [384, 259] on div "Download quote" at bounding box center [378, 256] width 38 height 9
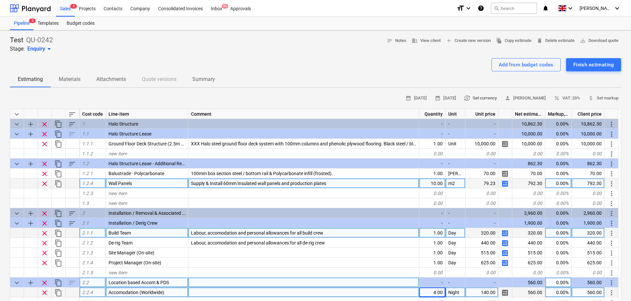
click at [486, 97] on span "currency_exchange Set currency" at bounding box center [480, 98] width 33 height 8
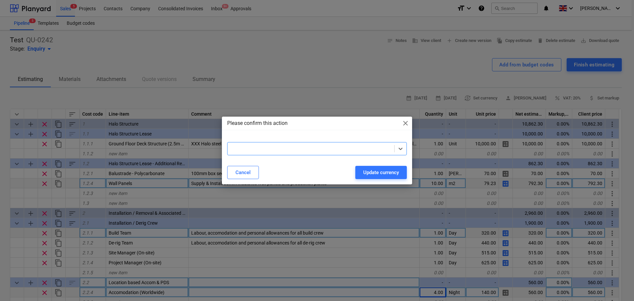
click at [349, 155] on div at bounding box center [317, 148] width 180 height 13
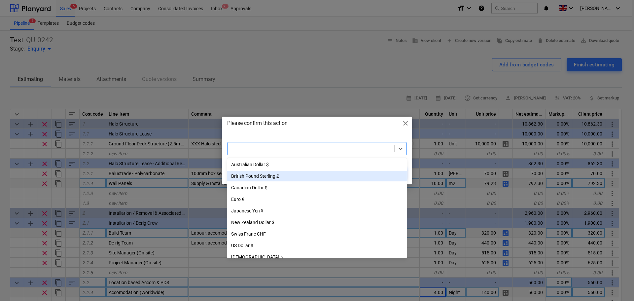
drag, startPoint x: 277, startPoint y: 181, endPoint x: 275, endPoint y: 177, distance: 4.4
click at [275, 177] on div "British Pound Sterling £" at bounding box center [317, 176] width 180 height 11
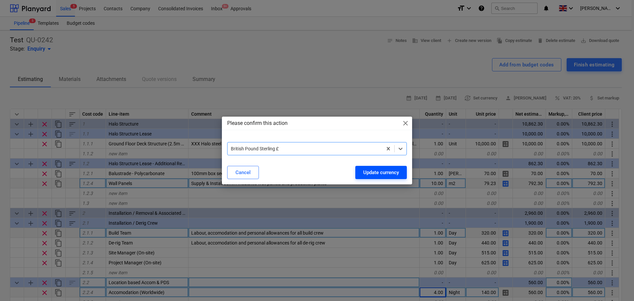
click at [373, 171] on div "Update currency" at bounding box center [381, 172] width 36 height 9
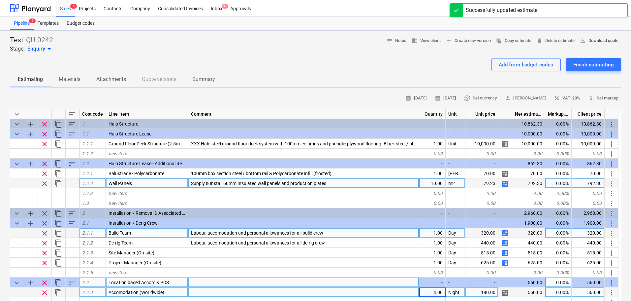
type textarea "x"
click at [603, 42] on span "save_alt Download quote" at bounding box center [599, 41] width 39 height 8
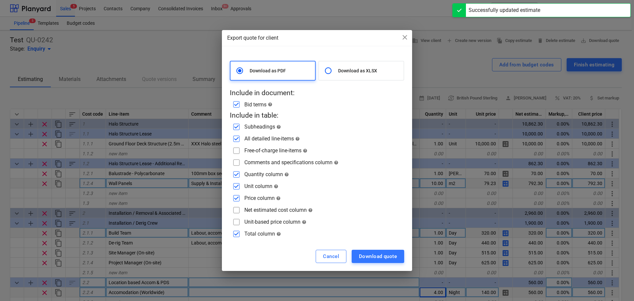
click at [240, 166] on input "checkbox" at bounding box center [236, 162] width 11 height 11
checkbox input "true"
click at [235, 208] on input "checkbox" at bounding box center [236, 210] width 11 height 11
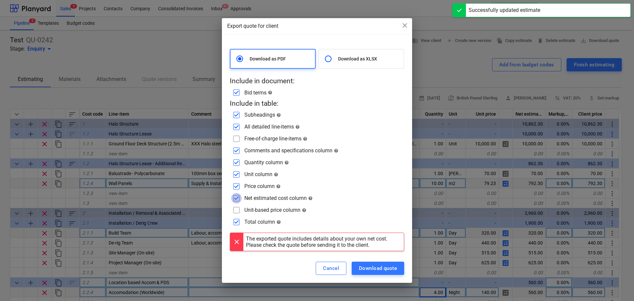
click at [237, 198] on input "checkbox" at bounding box center [236, 198] width 11 height 11
checkbox input "false"
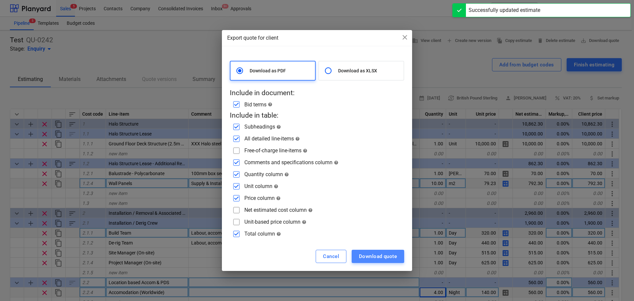
click at [388, 255] on div "Download quote" at bounding box center [378, 256] width 38 height 9
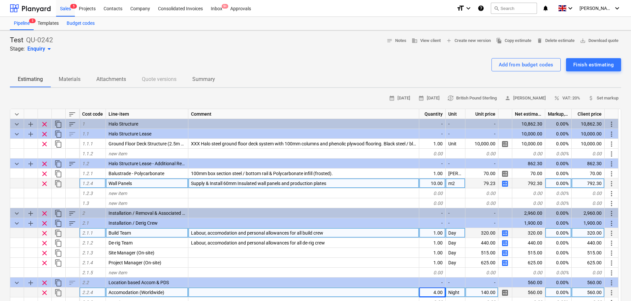
click at [82, 20] on div "Budget codes" at bounding box center [81, 23] width 36 height 13
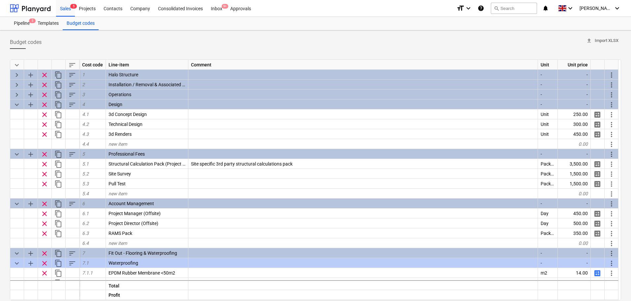
click at [71, 60] on div "sort" at bounding box center [73, 65] width 14 height 10
click at [74, 65] on span "sort" at bounding box center [72, 65] width 8 height 8
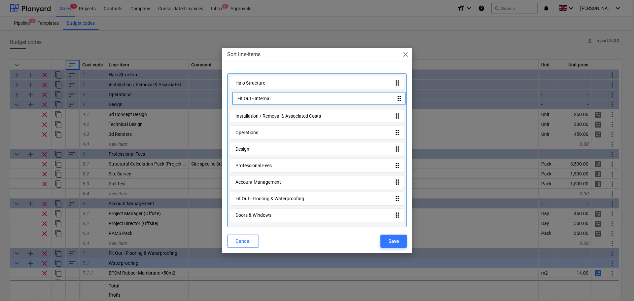
drag, startPoint x: 267, startPoint y: 200, endPoint x: 269, endPoint y: 96, distance: 104.0
click at [269, 96] on div "Halo Structure drag_indicator Installation / Removal & Associated Costs drag_in…" at bounding box center [317, 150] width 180 height 154
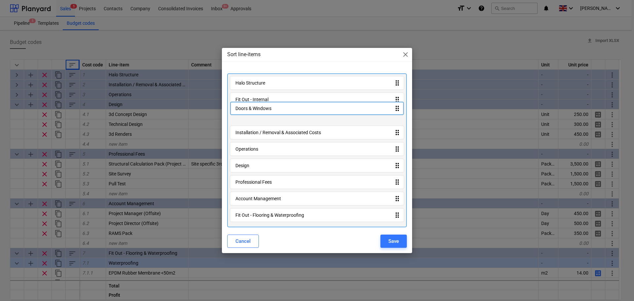
drag, startPoint x: 262, startPoint y: 216, endPoint x: 262, endPoint y: 108, distance: 108.6
click at [262, 108] on div "Halo Structure drag_indicator Fit Out - Internal drag_indicator Installation / …" at bounding box center [317, 150] width 180 height 154
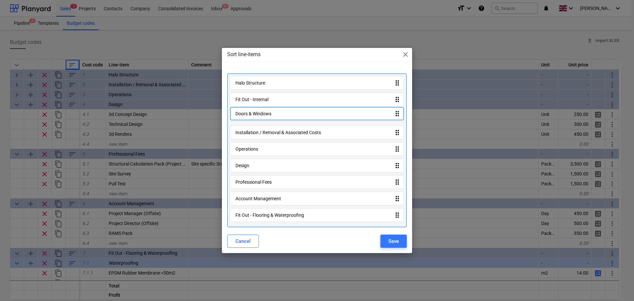
drag, startPoint x: 297, startPoint y: 117, endPoint x: 297, endPoint y: 113, distance: 4.0
click at [297, 113] on div "Halo Structure drag_indicator Fit Out - Internal drag_indicator Doors & Windows…" at bounding box center [317, 150] width 180 height 154
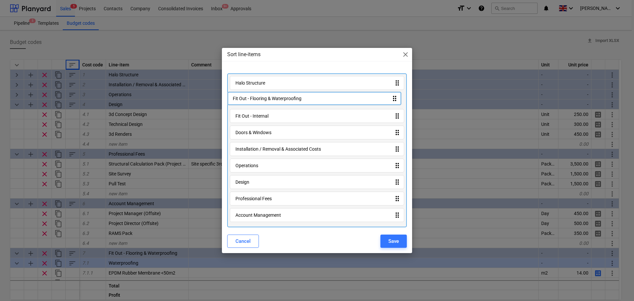
drag, startPoint x: 266, startPoint y: 183, endPoint x: 264, endPoint y: 98, distance: 85.2
click at [264, 98] on div "Halo Structure drag_indicator Fit Out - Internal drag_indicator Doors & Windows…" at bounding box center [317, 150] width 180 height 154
drag, startPoint x: 271, startPoint y: 133, endPoint x: 270, endPoint y: 113, distance: 20.1
click at [270, 113] on div "Halo Structure drag_indicator Fit Out - Flooring & Waterproofing drag_indicator…" at bounding box center [317, 150] width 180 height 154
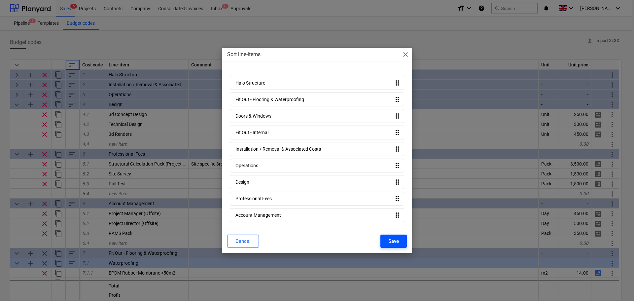
click at [389, 242] on div "Save" at bounding box center [393, 241] width 11 height 9
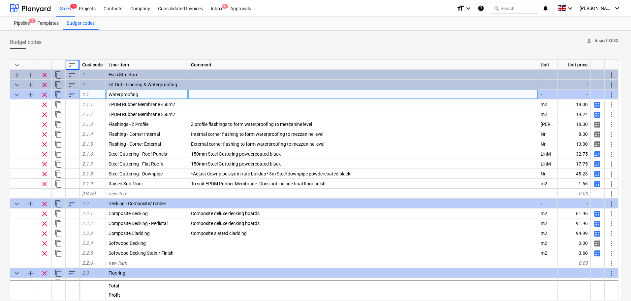
click at [15, 93] on span "keyboard_arrow_down" at bounding box center [17, 95] width 8 height 8
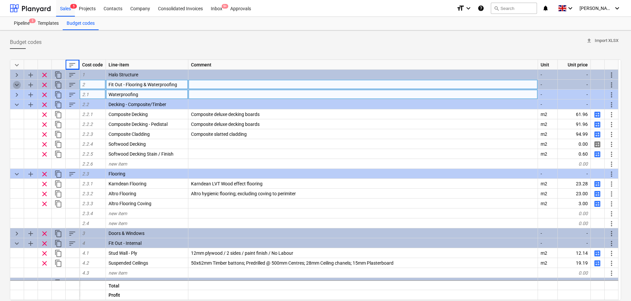
click at [18, 84] on span "keyboard_arrow_down" at bounding box center [17, 85] width 8 height 8
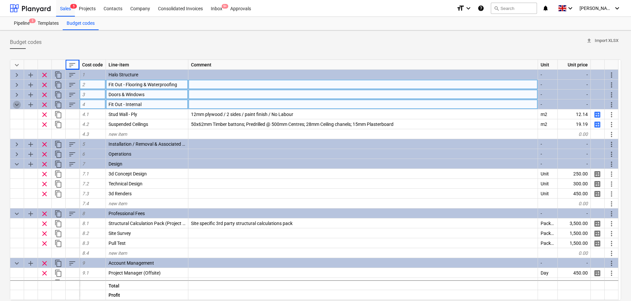
click at [16, 103] on span "keyboard_arrow_down" at bounding box center [17, 105] width 8 height 8
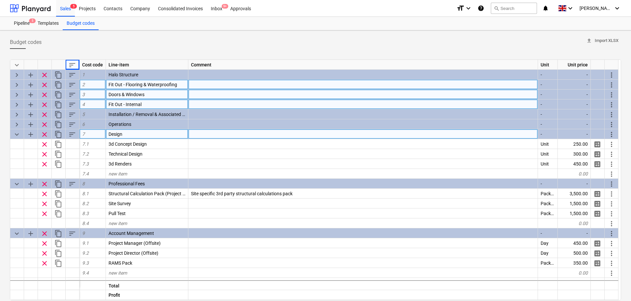
click at [17, 133] on span "keyboard_arrow_down" at bounding box center [17, 134] width 8 height 8
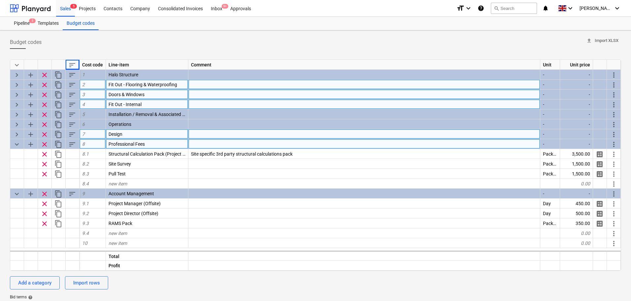
click at [15, 145] on span "keyboard_arrow_down" at bounding box center [17, 144] width 8 height 8
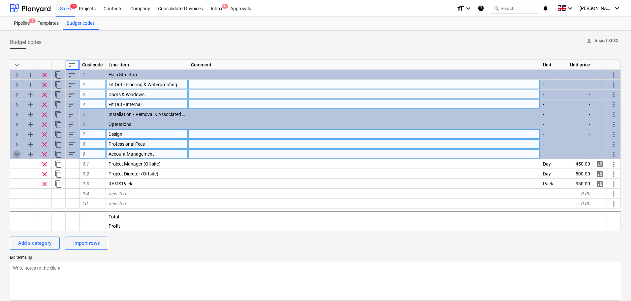
click at [17, 154] on span "keyboard_arrow_down" at bounding box center [17, 154] width 8 height 8
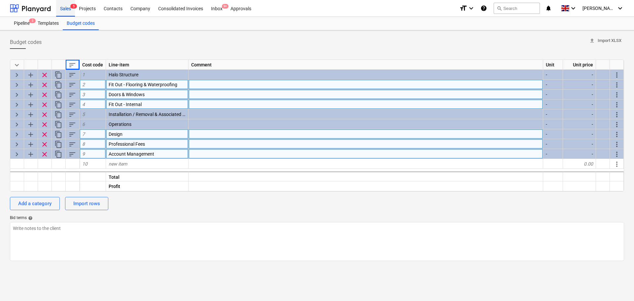
click at [69, 6] on div "Sales 5" at bounding box center [65, 8] width 19 height 17
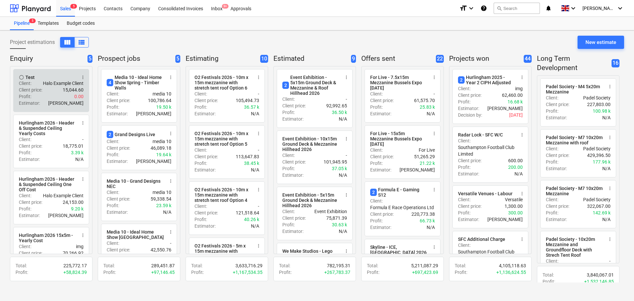
click at [38, 81] on div "Client : Halo Example Client" at bounding box center [51, 83] width 65 height 7
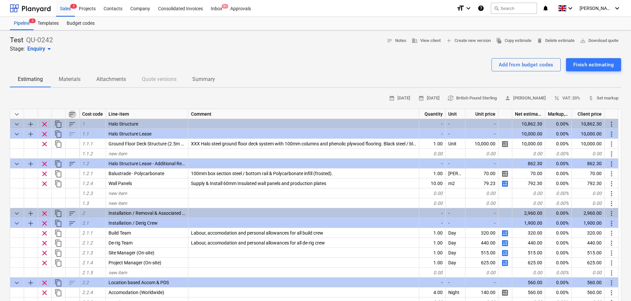
click at [69, 117] on span "sort" at bounding box center [72, 114] width 8 height 8
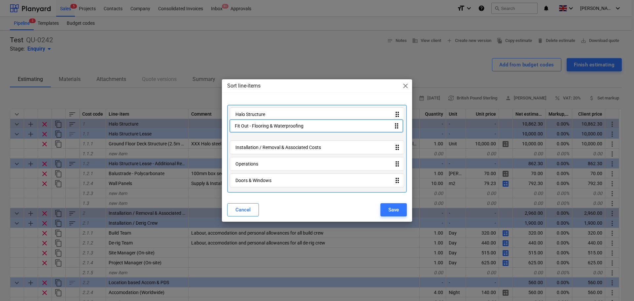
drag, startPoint x: 264, startPoint y: 158, endPoint x: 265, endPoint y: 129, distance: 29.1
click at [265, 129] on div "Halo Structure drag_indicator Installation / Removal & Associated Costs drag_in…" at bounding box center [317, 149] width 180 height 88
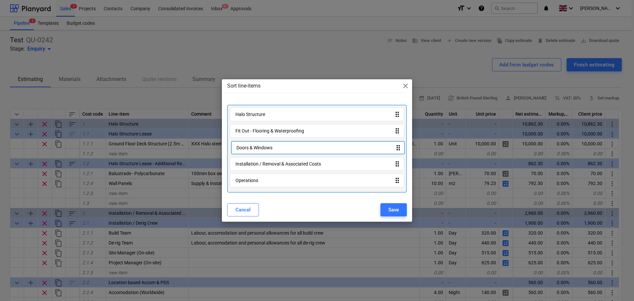
drag, startPoint x: 259, startPoint y: 181, endPoint x: 260, endPoint y: 143, distance: 38.3
click at [260, 143] on div "Halo Structure drag_indicator Fit Out - Flooring & Waterproofing drag_indicator…" at bounding box center [317, 149] width 180 height 88
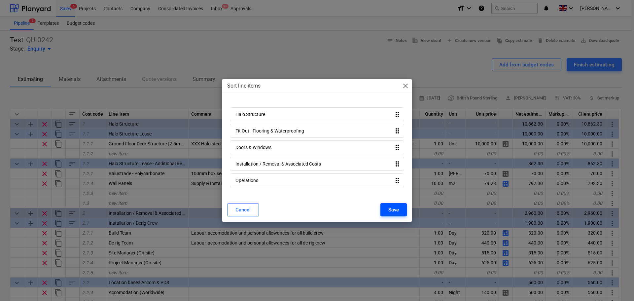
click at [385, 206] on button "Save" at bounding box center [393, 209] width 26 height 13
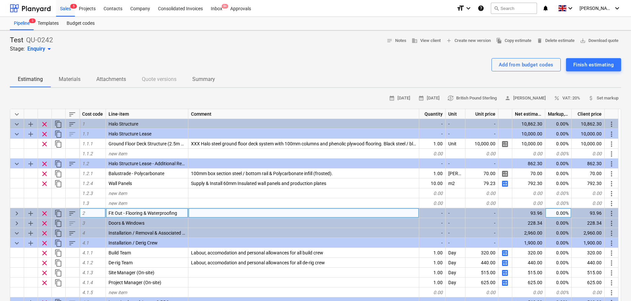
click at [18, 216] on span "keyboard_arrow_right" at bounding box center [17, 213] width 8 height 8
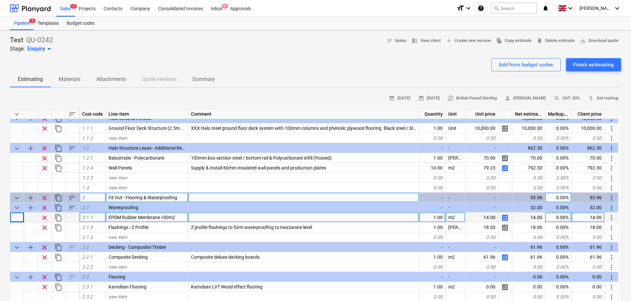
scroll to position [33, 0]
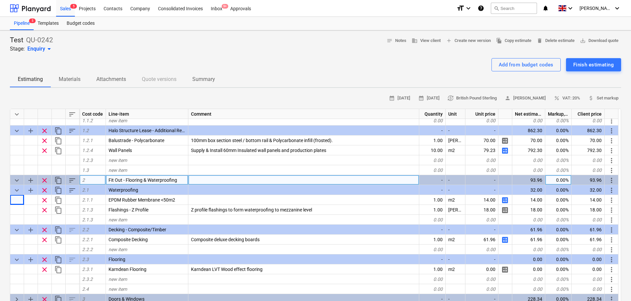
drag, startPoint x: 16, startPoint y: 231, endPoint x: 0, endPoint y: 231, distance: 16.2
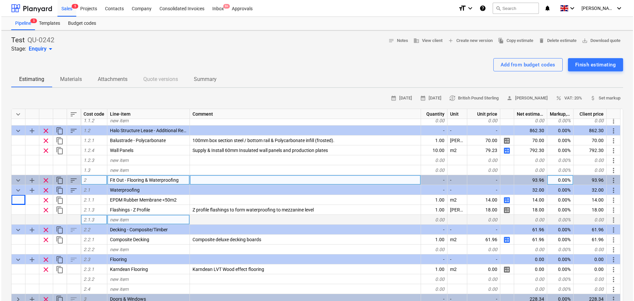
scroll to position [66, 0]
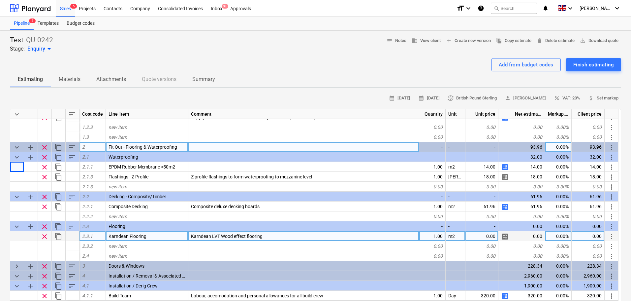
click at [45, 235] on span "clear" at bounding box center [45, 236] width 8 height 8
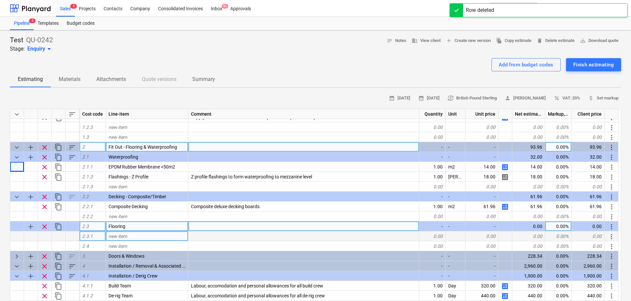
click at [46, 228] on span "clear" at bounding box center [45, 226] width 8 height 8
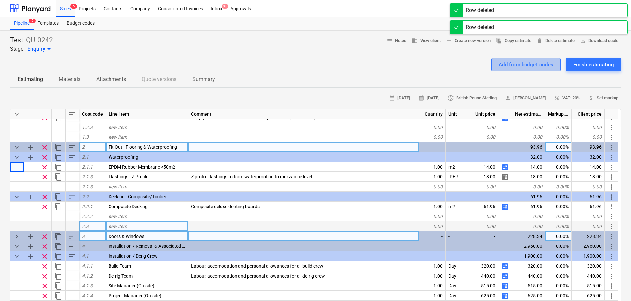
click at [513, 63] on div "Add from budget codes" at bounding box center [526, 64] width 55 height 9
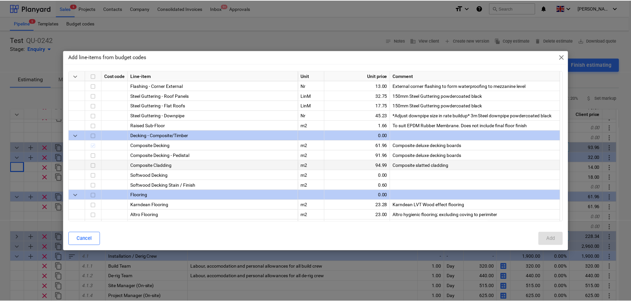
scroll to position [231, 0]
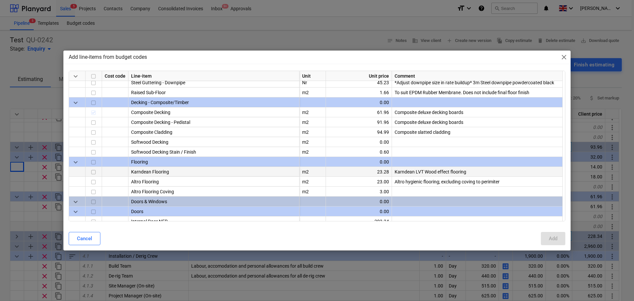
click at [94, 171] on input "checkbox" at bounding box center [93, 172] width 8 height 8
click at [545, 235] on button "Add" at bounding box center [553, 238] width 24 height 13
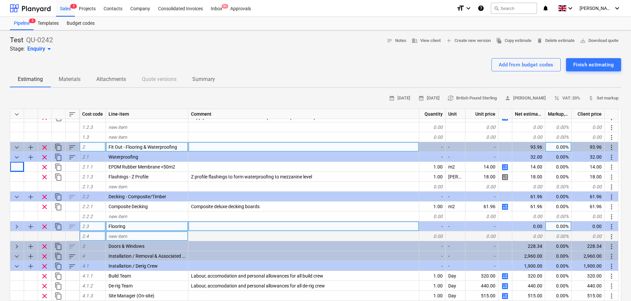
click at [18, 226] on span "keyboard_arrow_right" at bounding box center [17, 226] width 8 height 8
type textarea "x"
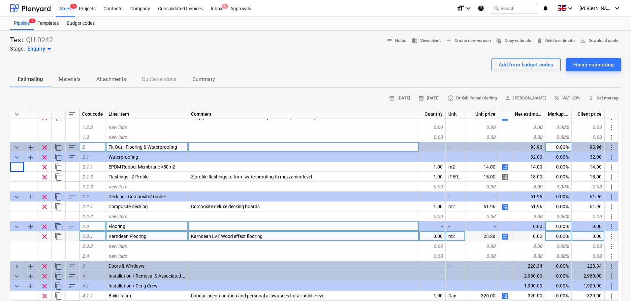
click at [428, 234] on div "0.00" at bounding box center [432, 236] width 26 height 10
type input "100"
type textarea "x"
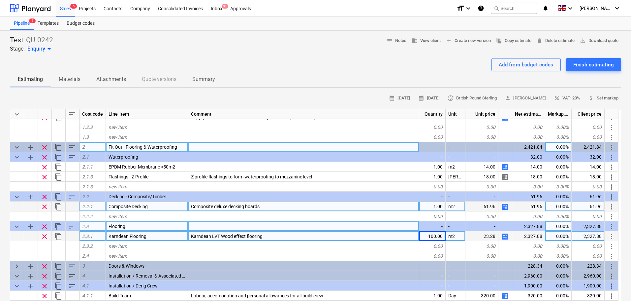
click at [434, 207] on div "1.00" at bounding box center [432, 206] width 26 height 10
type input "1000"
type textarea "x"
click at [434, 207] on div "1,000.00" at bounding box center [432, 206] width 26 height 10
type input "100"
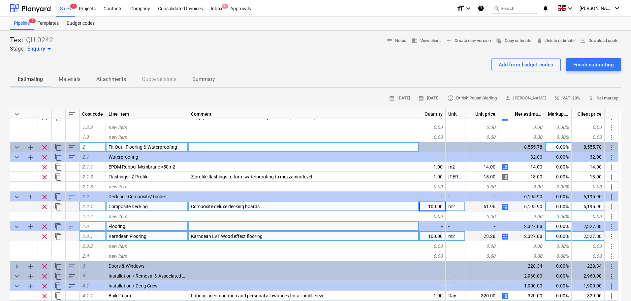
type textarea "x"
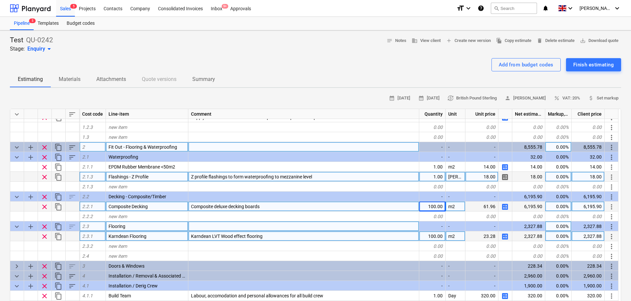
click at [428, 176] on div "1.00" at bounding box center [432, 177] width 26 height 10
type input "100"
type textarea "x"
type input "100"
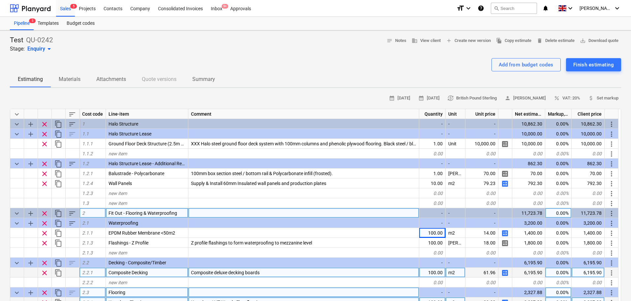
click at [17, 214] on span "keyboard_arrow_down" at bounding box center [17, 213] width 8 height 8
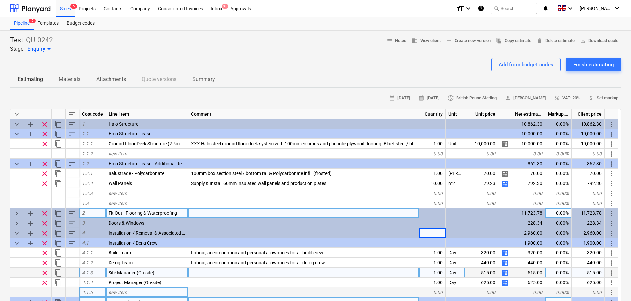
click at [17, 214] on span "keyboard_arrow_right" at bounding box center [17, 213] width 8 height 8
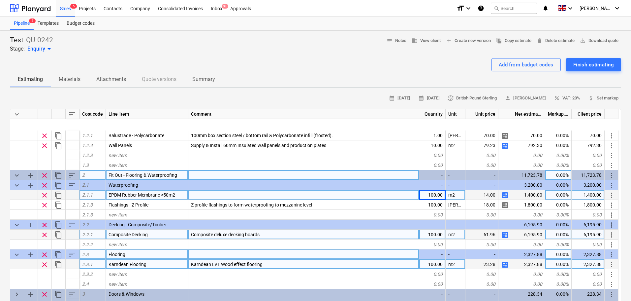
scroll to position [99, 0]
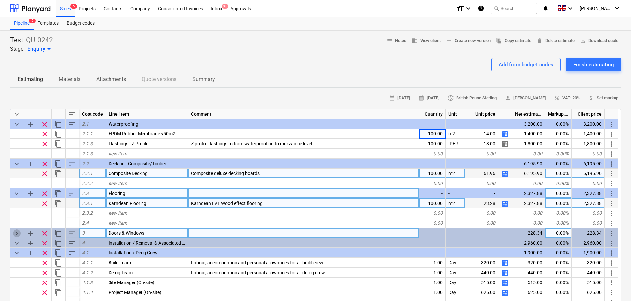
click at [16, 235] on span "keyboard_arrow_right" at bounding box center [17, 233] width 8 height 8
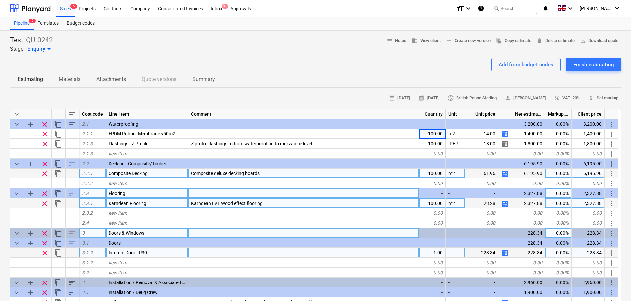
scroll to position [132, 0]
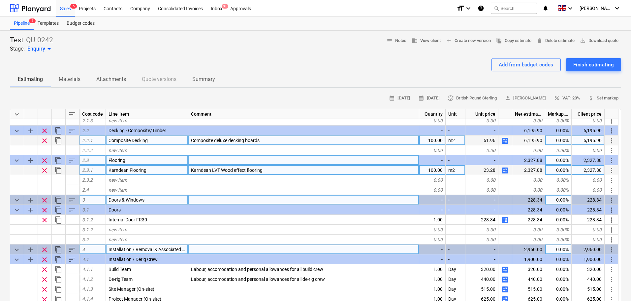
click at [14, 251] on span "keyboard_arrow_down" at bounding box center [17, 250] width 8 height 8
type textarea "x"
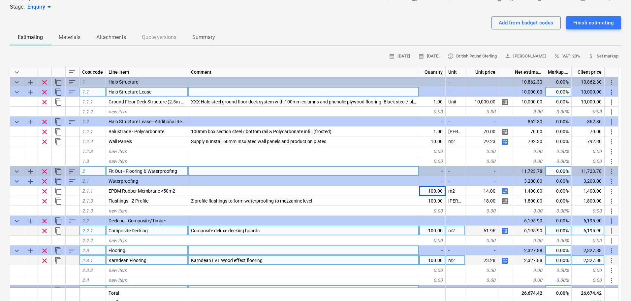
scroll to position [0, 0]
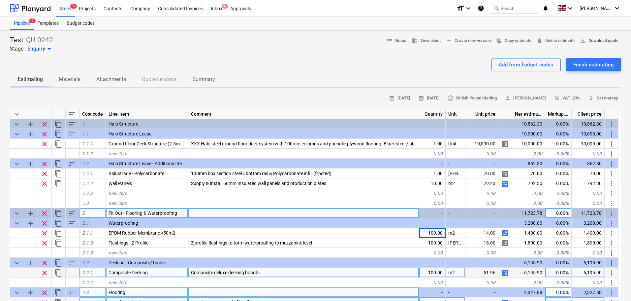
click at [584, 42] on span "save_alt Download quote" at bounding box center [599, 41] width 39 height 8
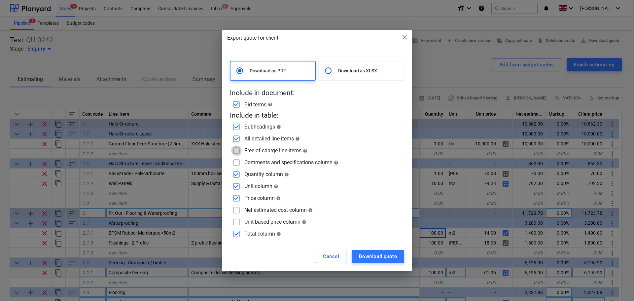
click at [235, 153] on input "checkbox" at bounding box center [236, 150] width 11 height 11
checkbox input "true"
click at [238, 166] on input "checkbox" at bounding box center [236, 162] width 11 height 11
checkbox input "true"
click at [384, 254] on div "Download quote" at bounding box center [378, 256] width 38 height 9
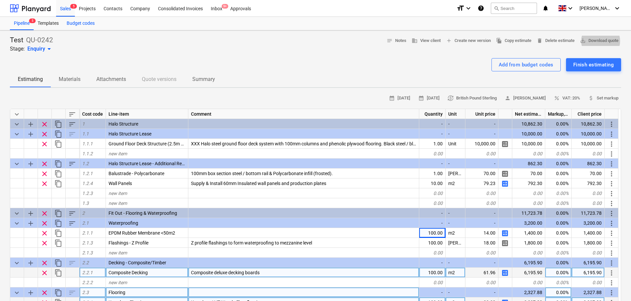
click at [83, 25] on div "Budget codes" at bounding box center [81, 23] width 36 height 13
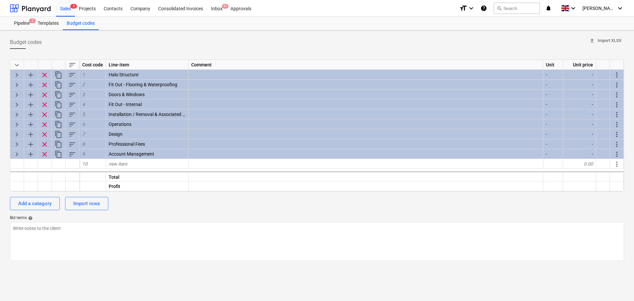
click at [72, 66] on span "sort" at bounding box center [72, 65] width 8 height 8
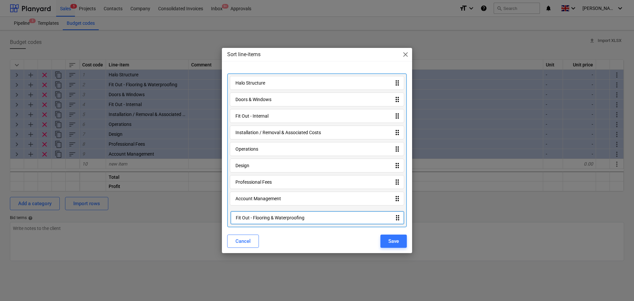
drag, startPoint x: 250, startPoint y: 97, endPoint x: 251, endPoint y: 217, distance: 120.5
click at [251, 217] on div "Halo Structure drag_indicator Fit Out - Flooring & Waterproofing drag_indicator…" at bounding box center [317, 150] width 180 height 154
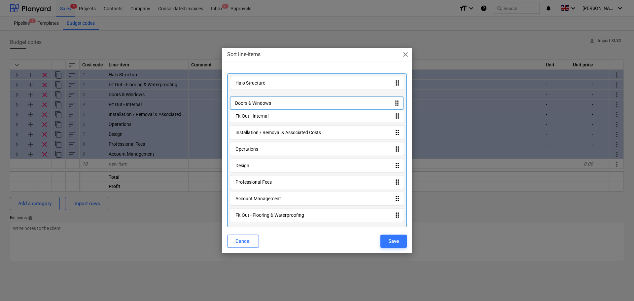
drag, startPoint x: 257, startPoint y: 104, endPoint x: 256, endPoint y: 110, distance: 6.6
click at [256, 110] on div "Halo Structure drag_indicator Doors & Windows drag_indicator Fit Out - Internal…" at bounding box center [317, 150] width 180 height 154
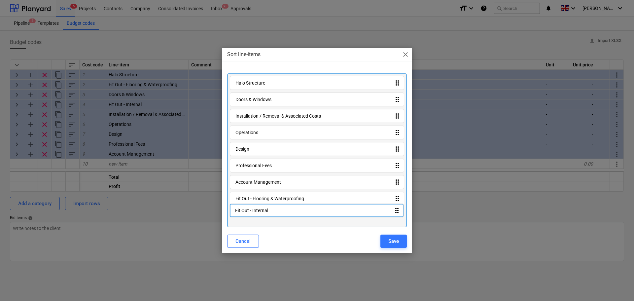
drag, startPoint x: 256, startPoint y: 119, endPoint x: 256, endPoint y: 216, distance: 96.0
click at [256, 216] on div "Halo Structure drag_indicator Doors & Windows drag_indicator Fit Out - Internal…" at bounding box center [317, 150] width 180 height 154
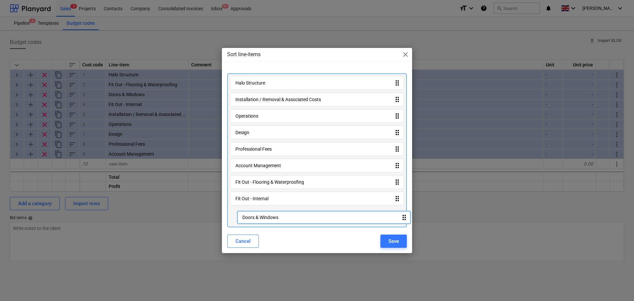
drag, startPoint x: 262, startPoint y: 103, endPoint x: 270, endPoint y: 222, distance: 119.7
click at [270, 222] on div "Halo Structure drag_indicator Doors & Windows drag_indicator Installation / Rem…" at bounding box center [317, 150] width 180 height 154
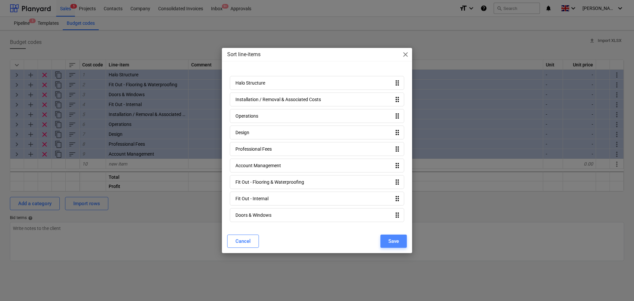
click at [397, 237] on div "Save" at bounding box center [393, 241] width 11 height 9
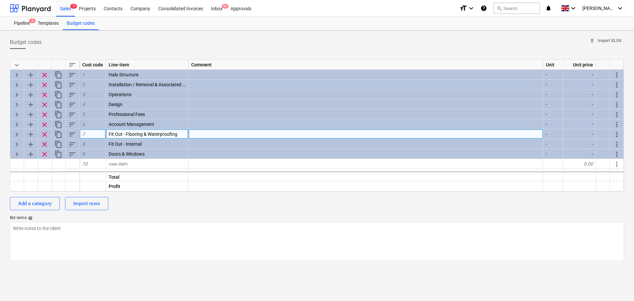
click at [17, 135] on span "keyboard_arrow_right" at bounding box center [17, 134] width 8 height 8
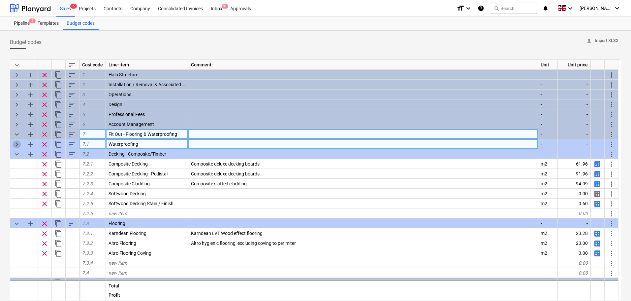
click at [17, 143] on span "keyboard_arrow_right" at bounding box center [17, 144] width 8 height 8
type textarea "x"
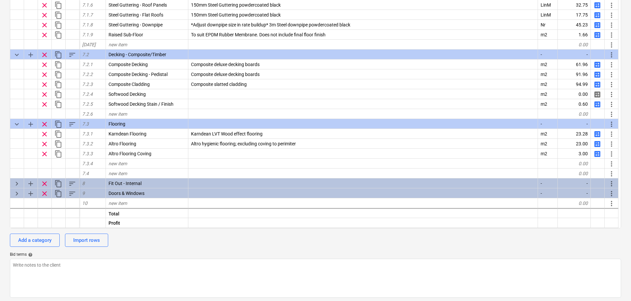
scroll to position [74, 0]
